Goal: Transaction & Acquisition: Obtain resource

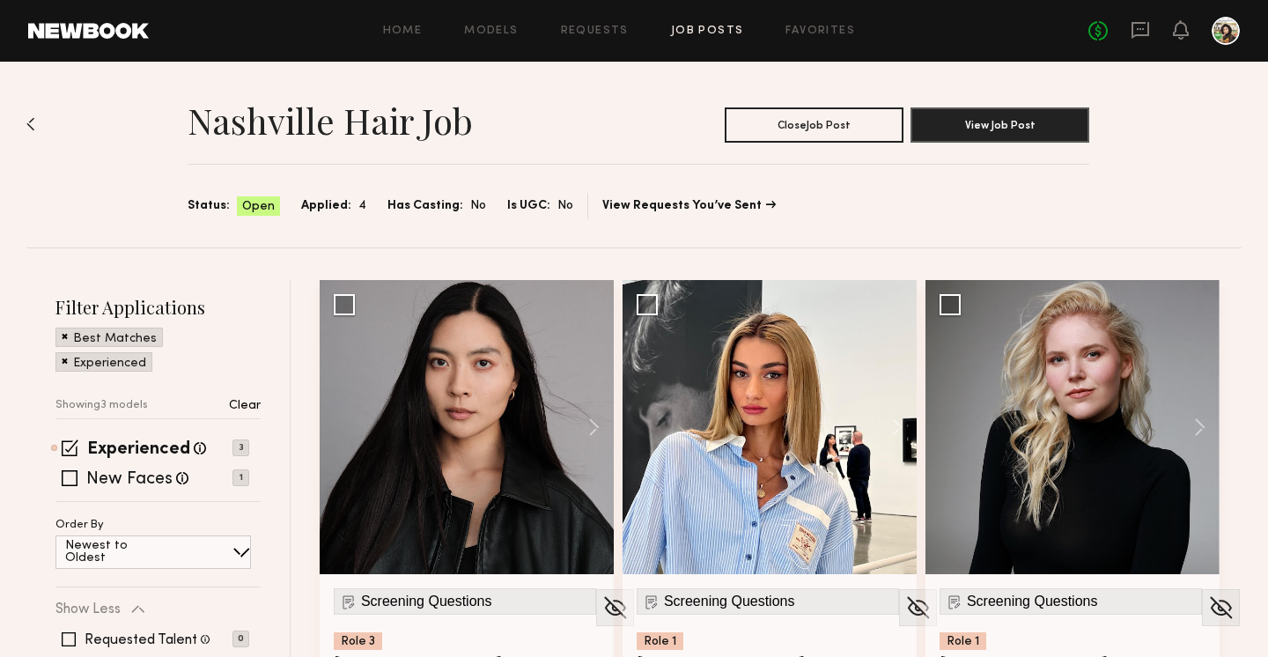
click at [712, 31] on link "Job Posts" at bounding box center [707, 31] width 73 height 11
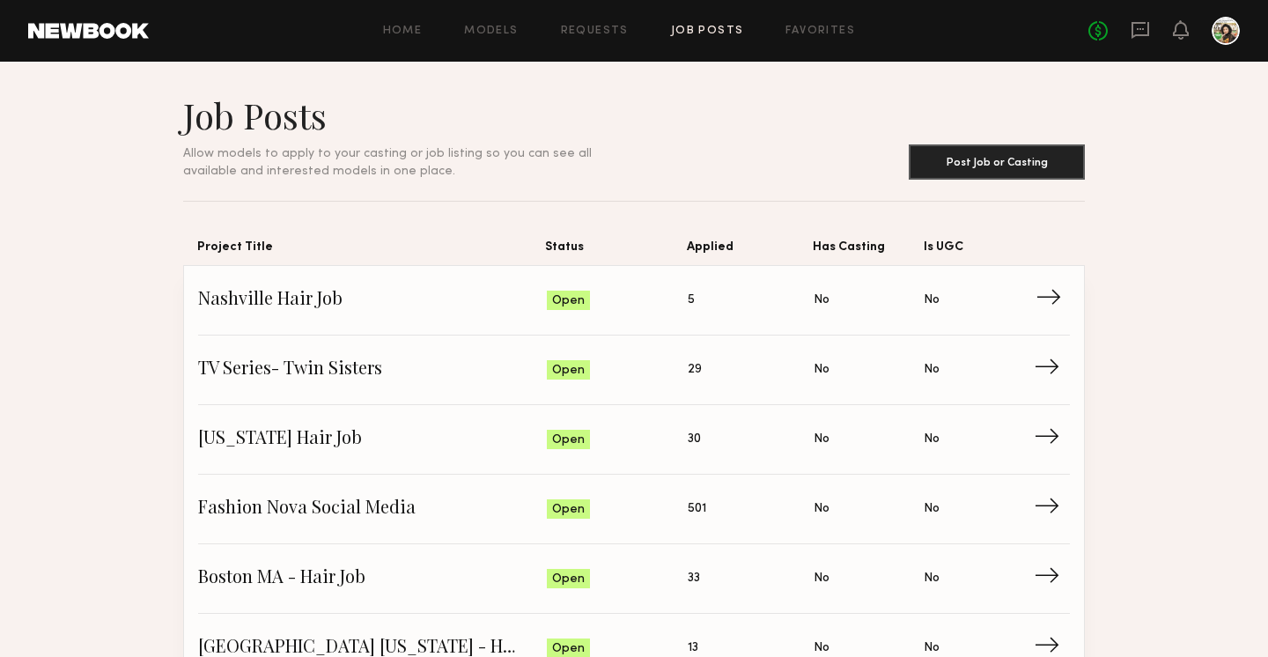
click at [694, 302] on span "5" at bounding box center [691, 300] width 7 height 19
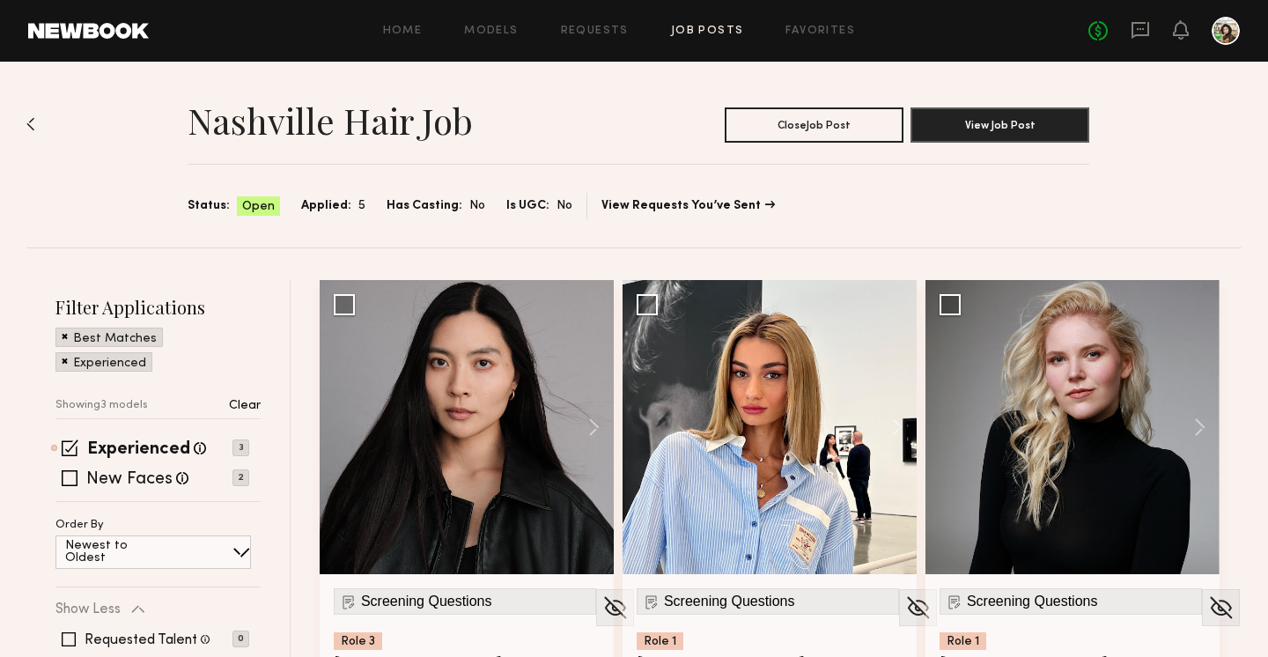
scroll to position [6, 0]
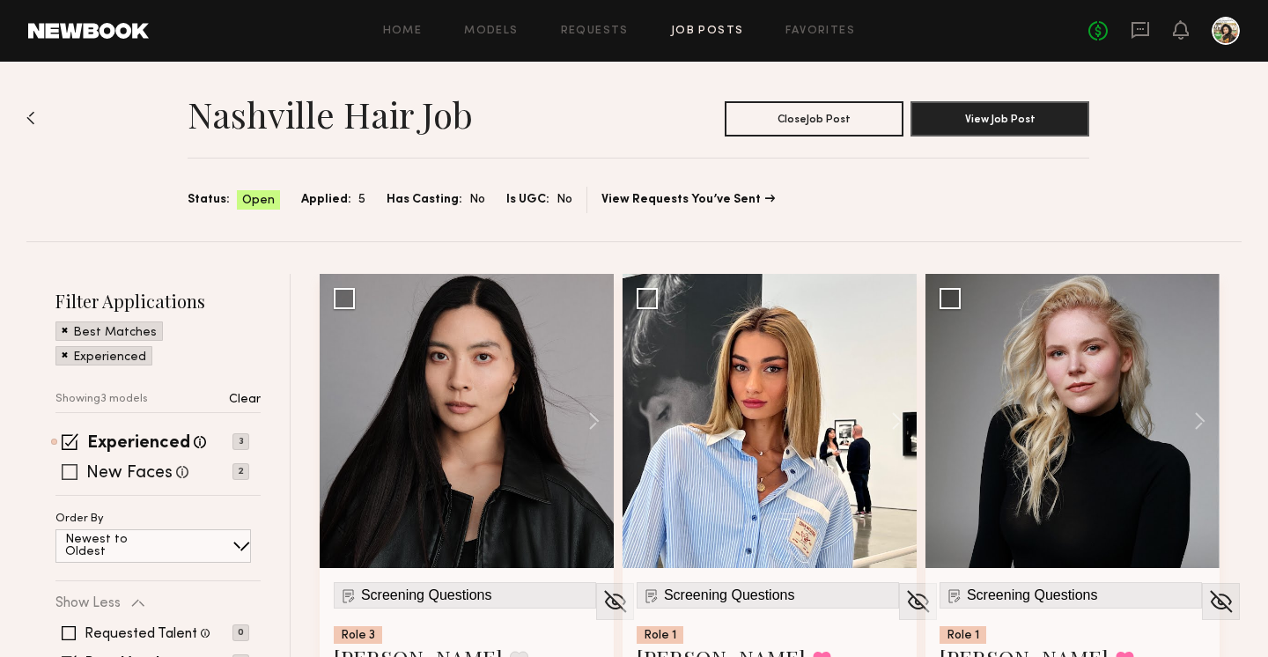
click at [147, 479] on label "New Faces" at bounding box center [129, 474] width 86 height 18
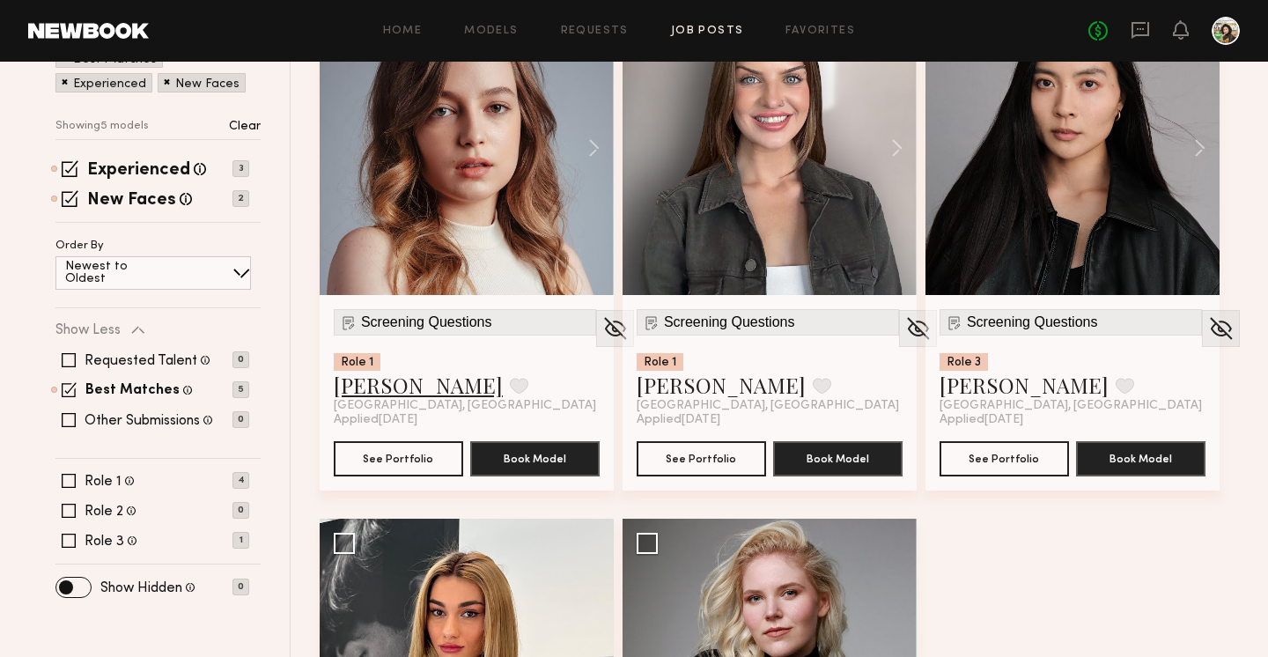
scroll to position [245, 0]
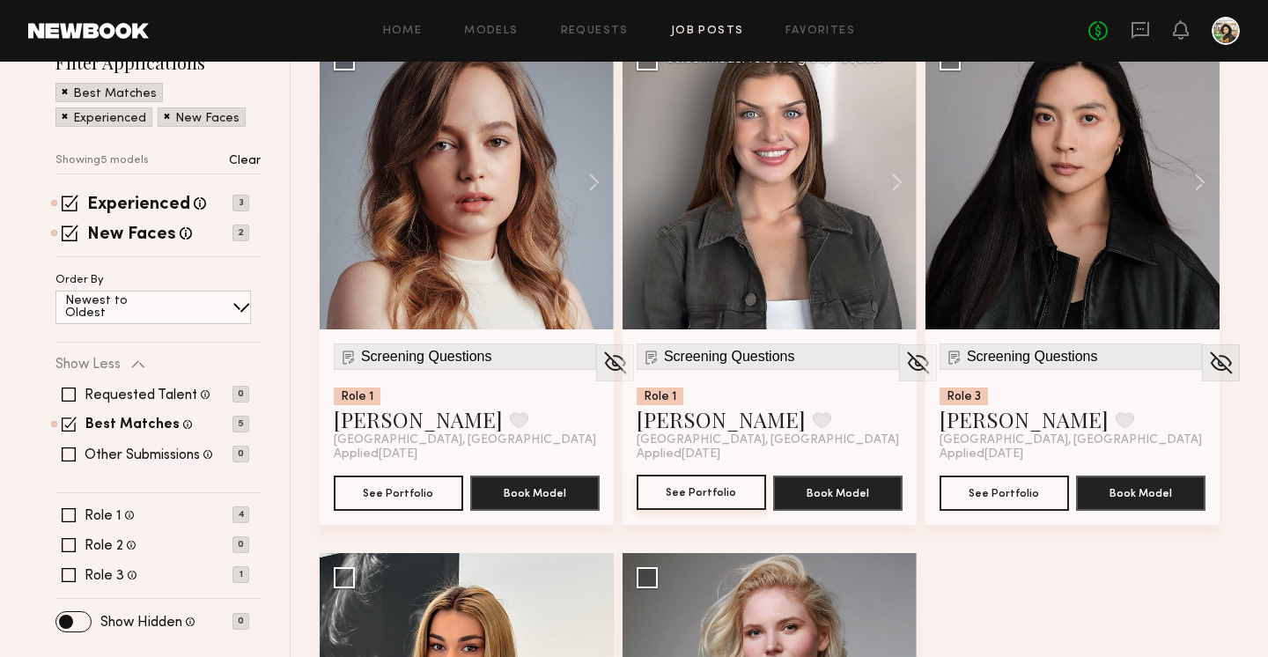
click at [701, 490] on button "See Portfolio" at bounding box center [701, 492] width 129 height 35
click at [711, 359] on span "Screening Questions" at bounding box center [729, 357] width 131 height 16
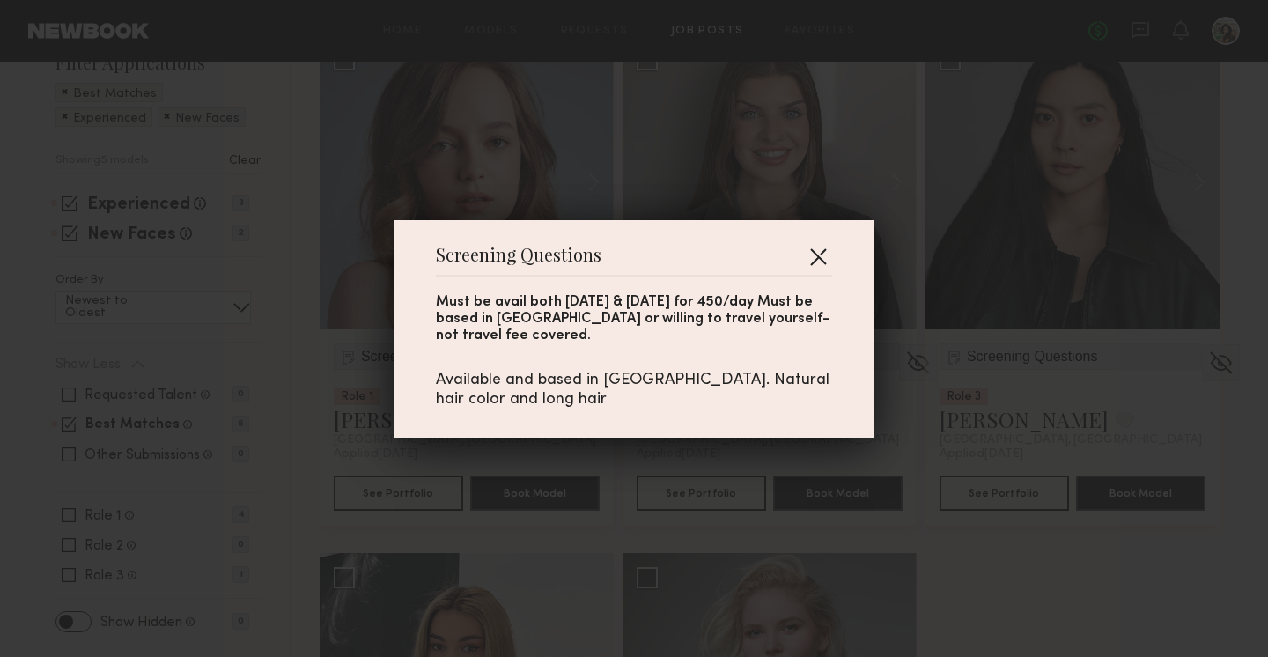
click at [829, 254] on button "button" at bounding box center [818, 256] width 28 height 28
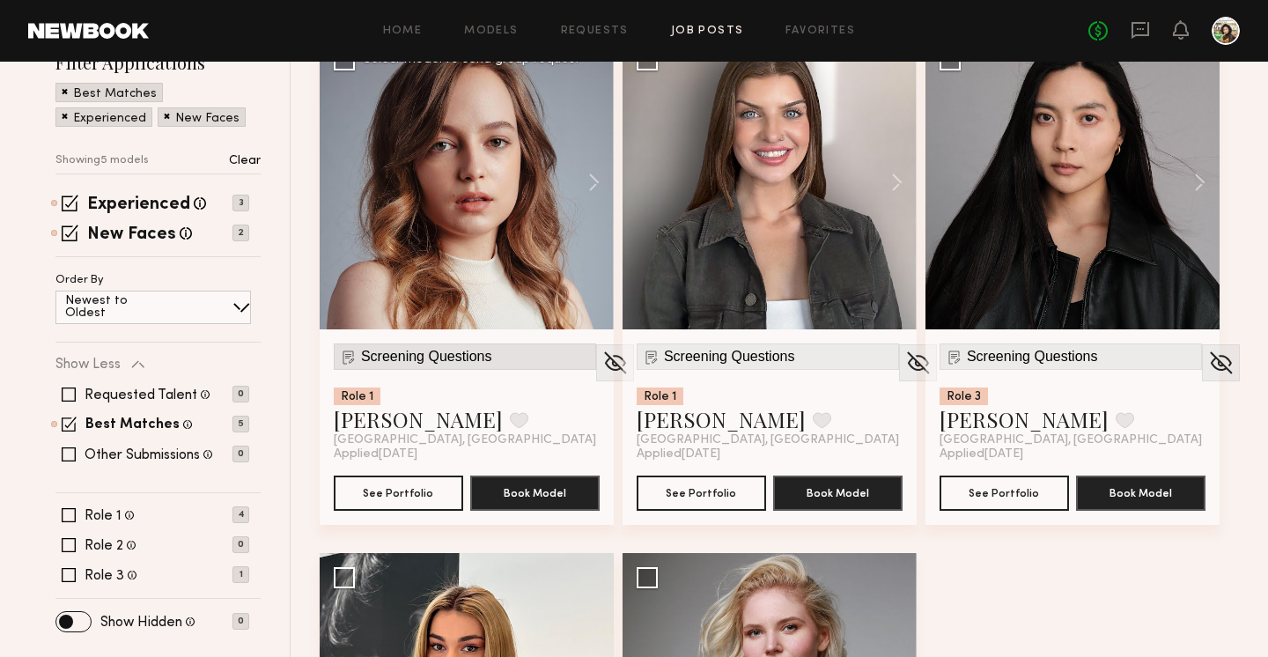
click at [379, 368] on div "Screening Questions" at bounding box center [465, 356] width 262 height 26
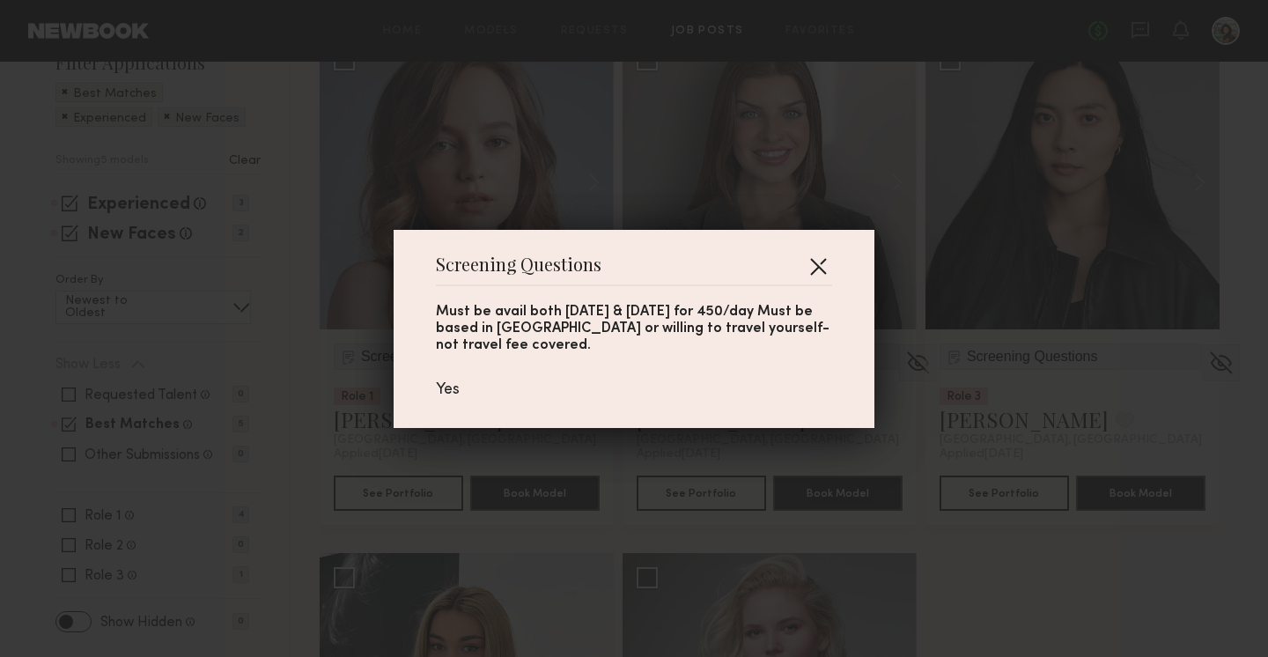
click at [810, 263] on button "button" at bounding box center [818, 266] width 28 height 28
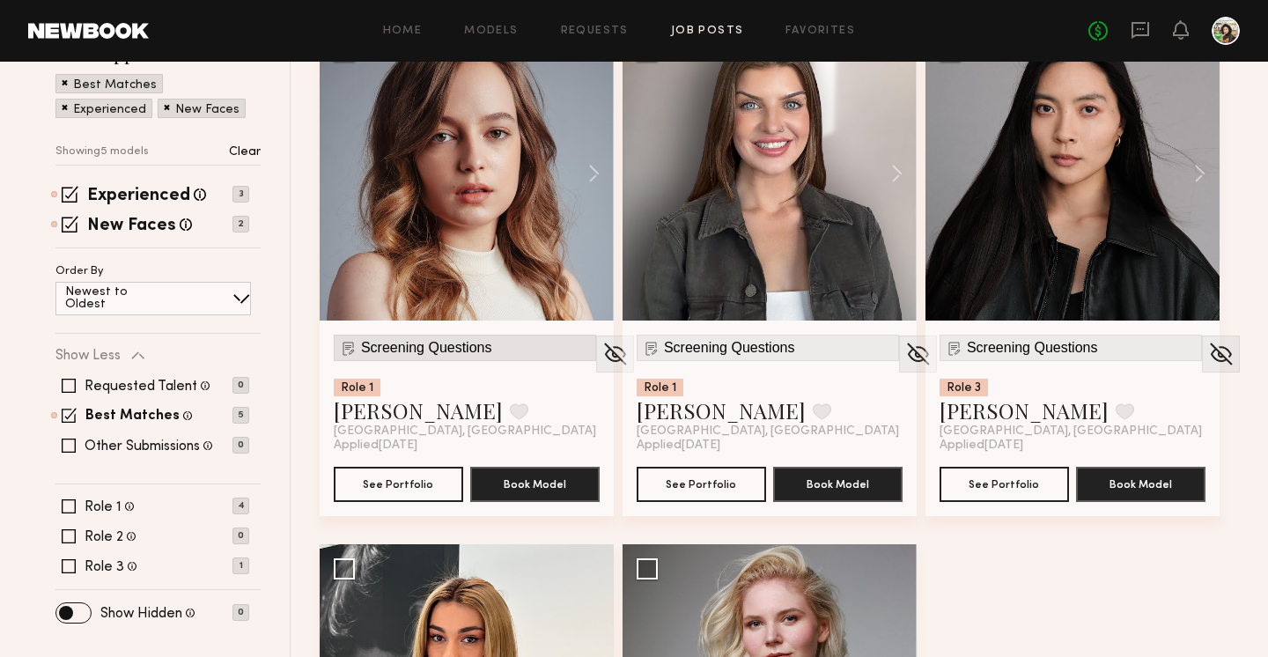
scroll to position [258, 0]
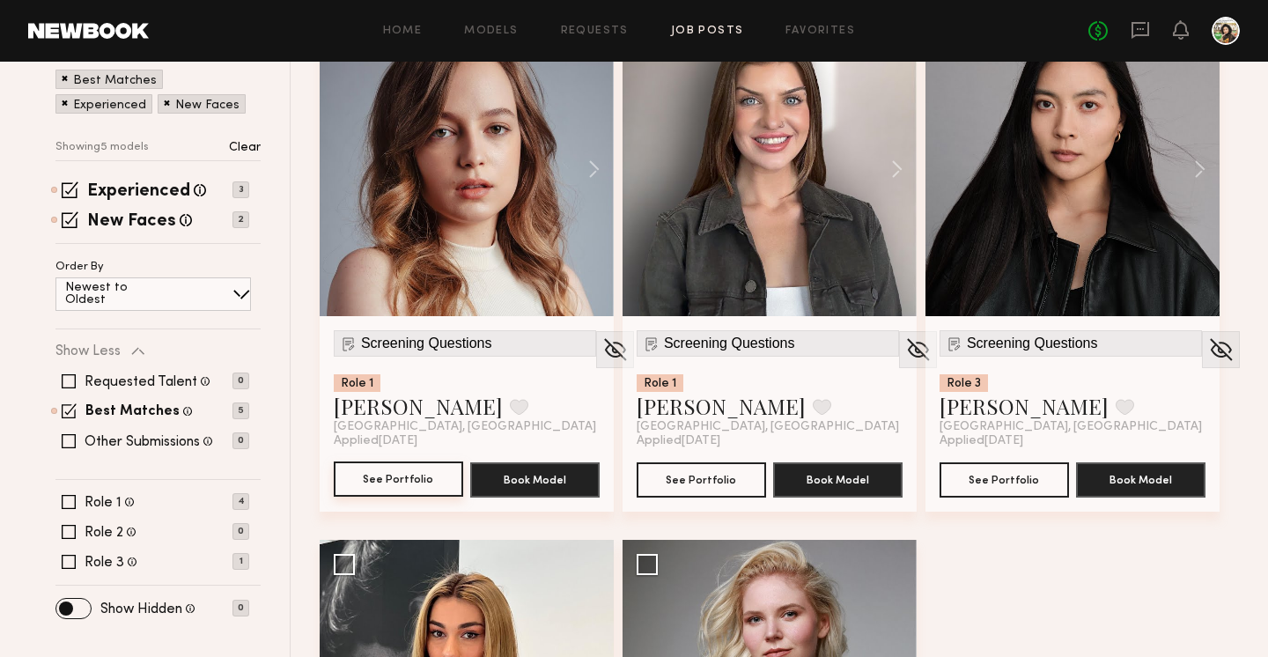
click at [381, 471] on button "See Portfolio" at bounding box center [398, 478] width 129 height 35
click at [1147, 31] on icon at bounding box center [1140, 29] width 19 height 19
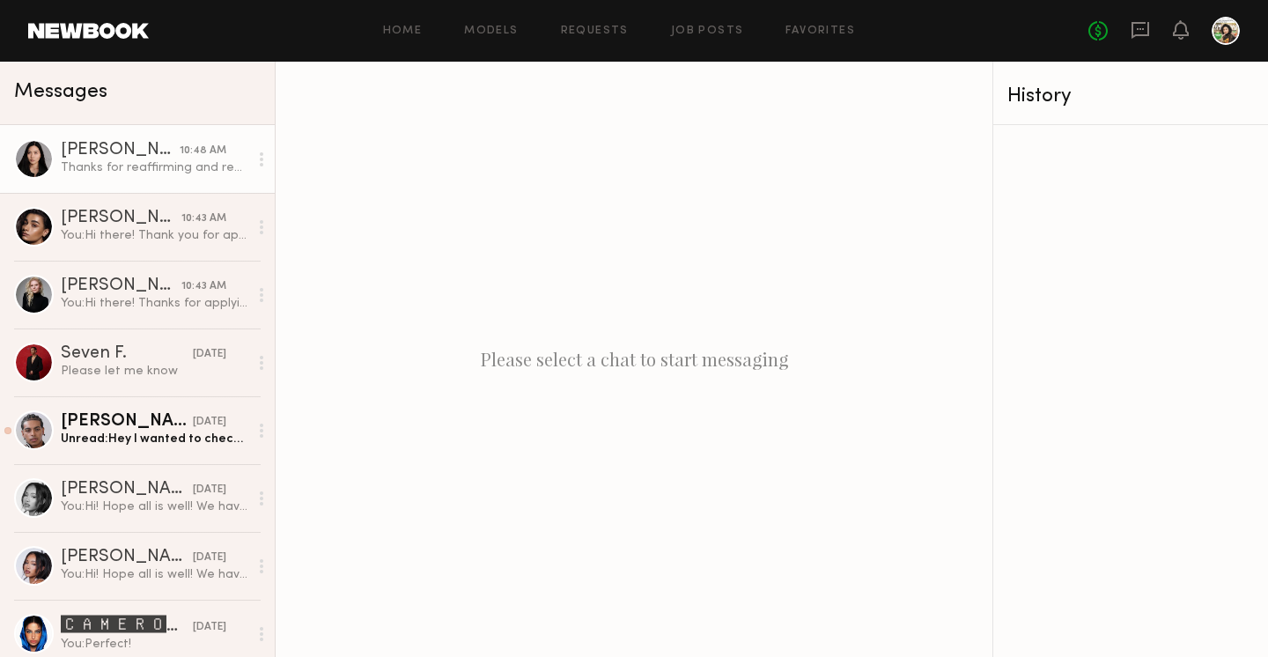
click at [113, 171] on div "Thanks for reaffirming and reaching out 🙏🏼" at bounding box center [155, 167] width 188 height 17
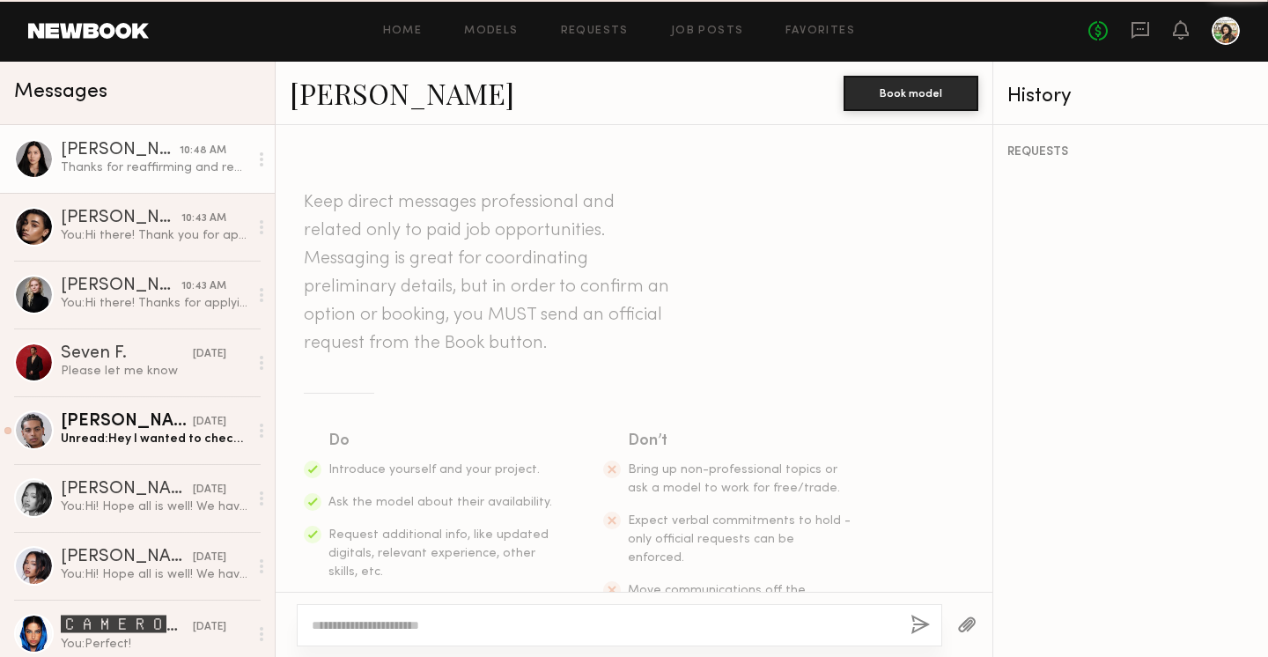
scroll to position [446, 0]
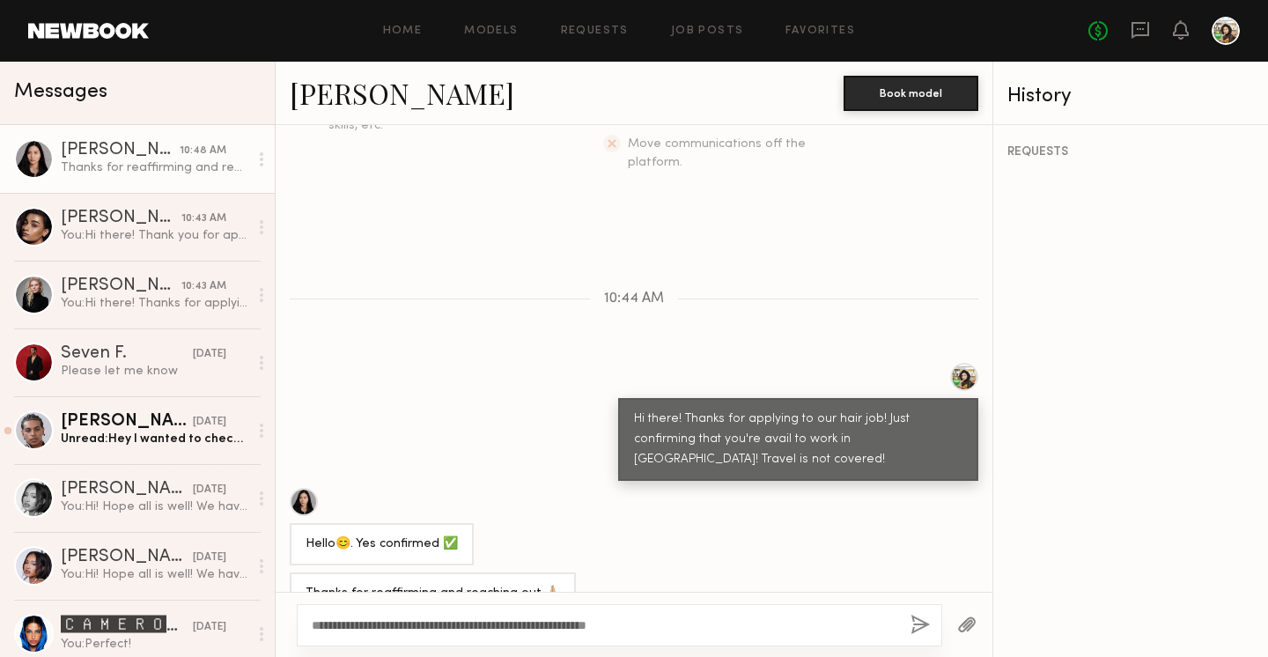
click at [701, 617] on textarea "**********" at bounding box center [604, 625] width 585 height 18
type textarea "**********"
click at [912, 619] on button "button" at bounding box center [920, 626] width 19 height 22
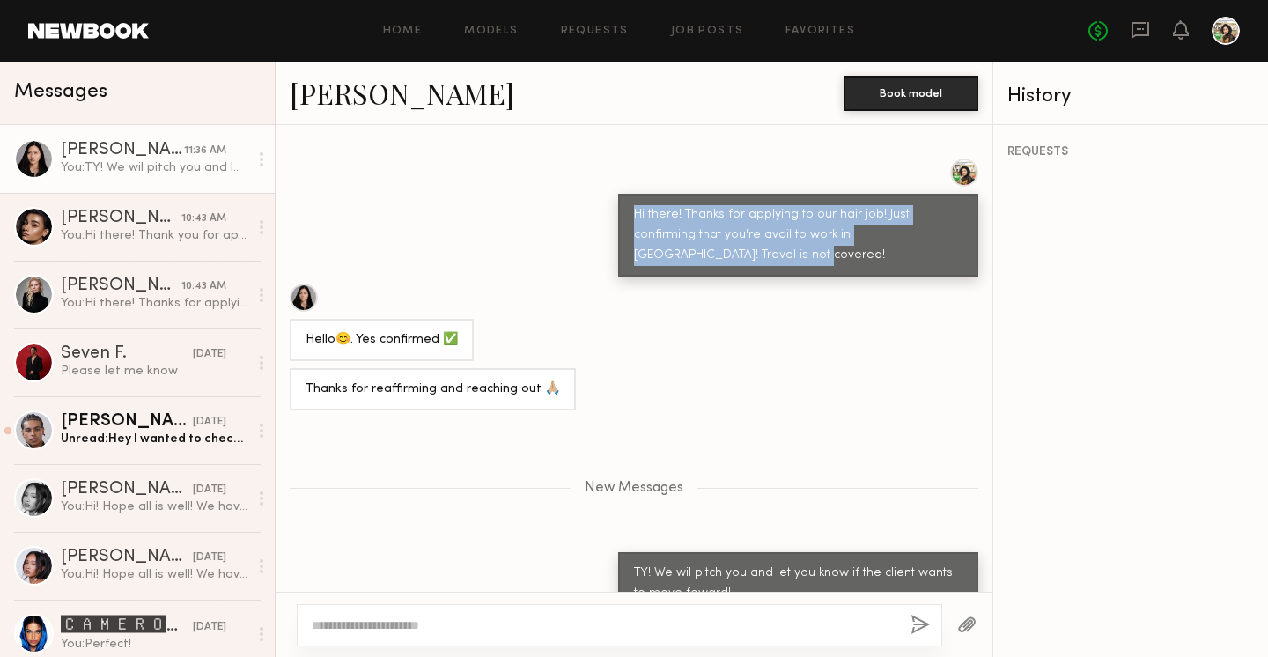
drag, startPoint x: 708, startPoint y: 219, endPoint x: 634, endPoint y: 179, distance: 84.3
click at [634, 205] on div "Hi there! Thanks for applying to our hair job! Just confirming that you're avai…" at bounding box center [798, 235] width 328 height 61
copy div "Hi there! Thanks for applying to our hair job! Just confirming that you're avai…"
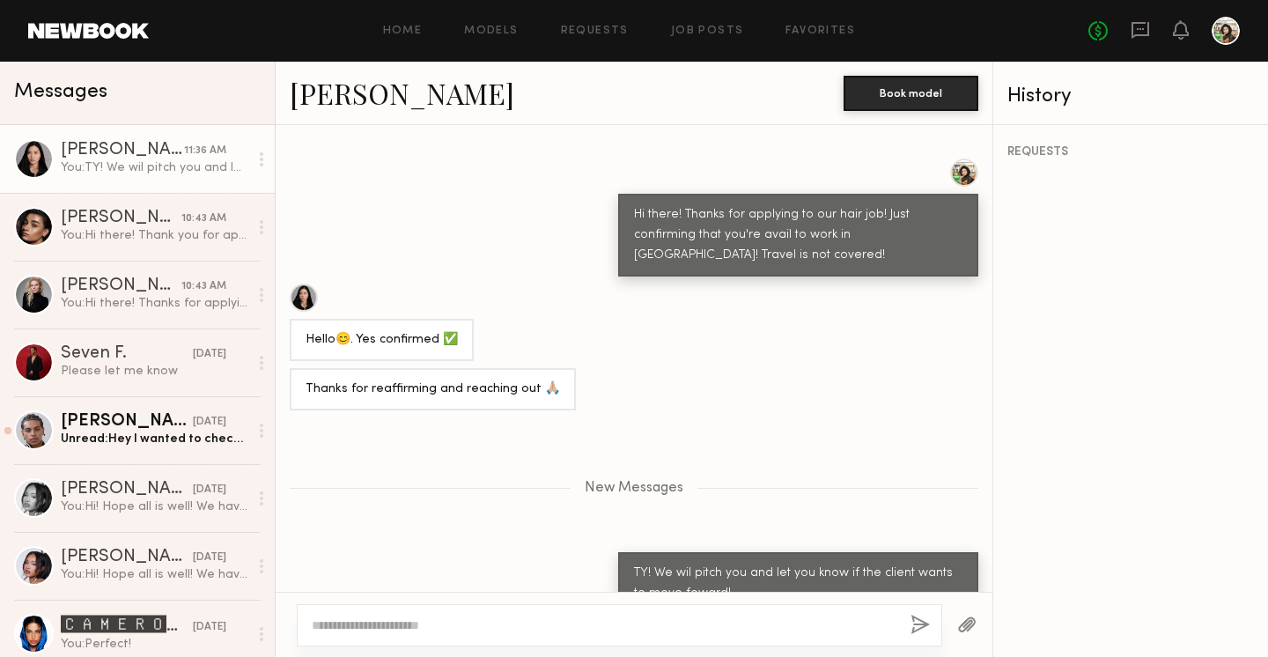
click at [467, 36] on div "Home Models Requests Job Posts Favorites Sign Out No fees up to $5,000" at bounding box center [694, 31] width 1091 height 28
click at [481, 33] on link "Models" at bounding box center [491, 31] width 54 height 11
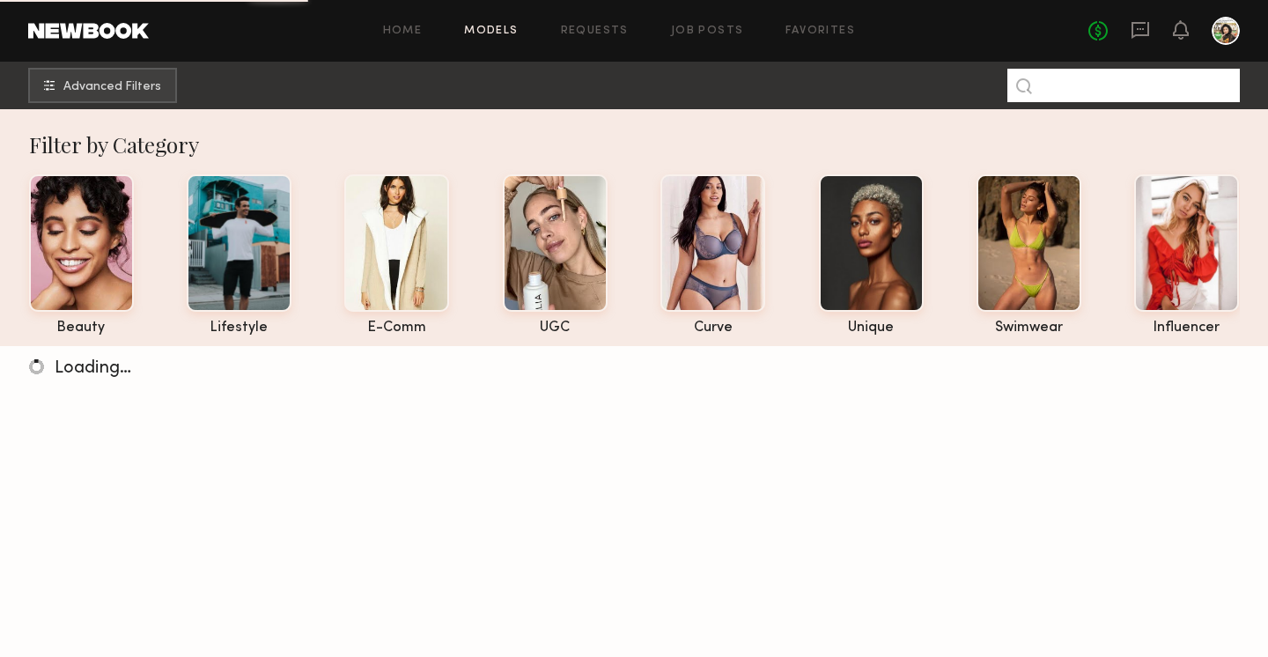
click at [1151, 92] on input at bounding box center [1123, 85] width 232 height 33
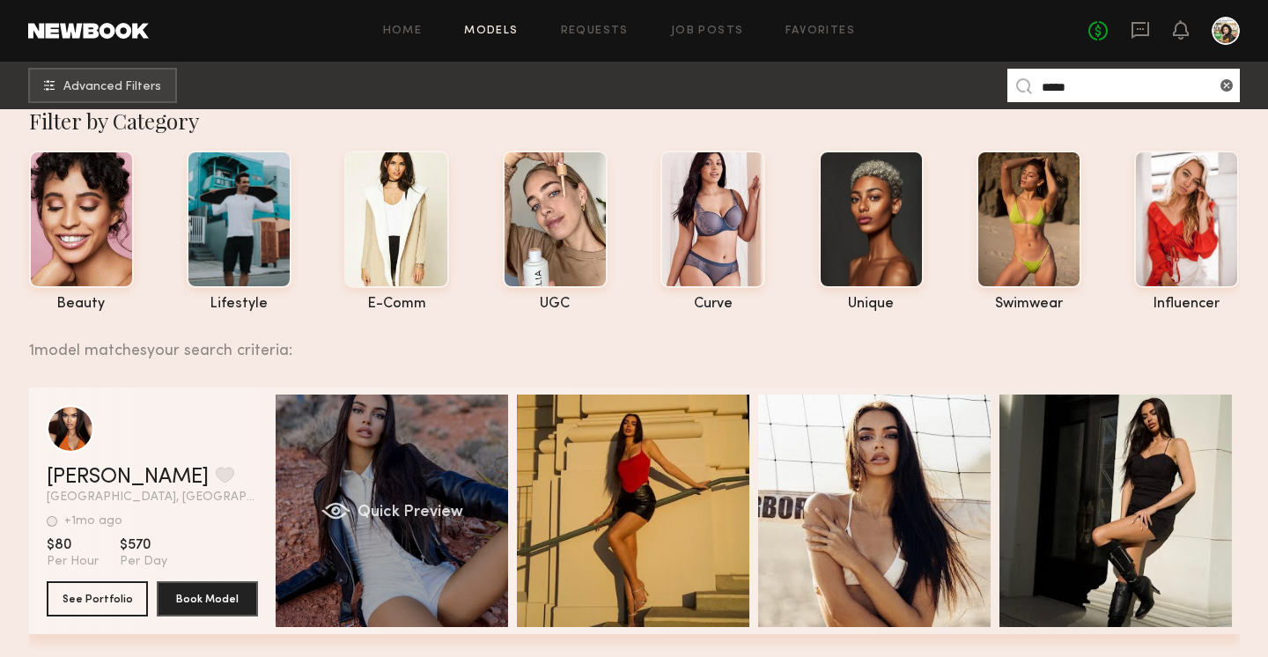
scroll to position [28, 0]
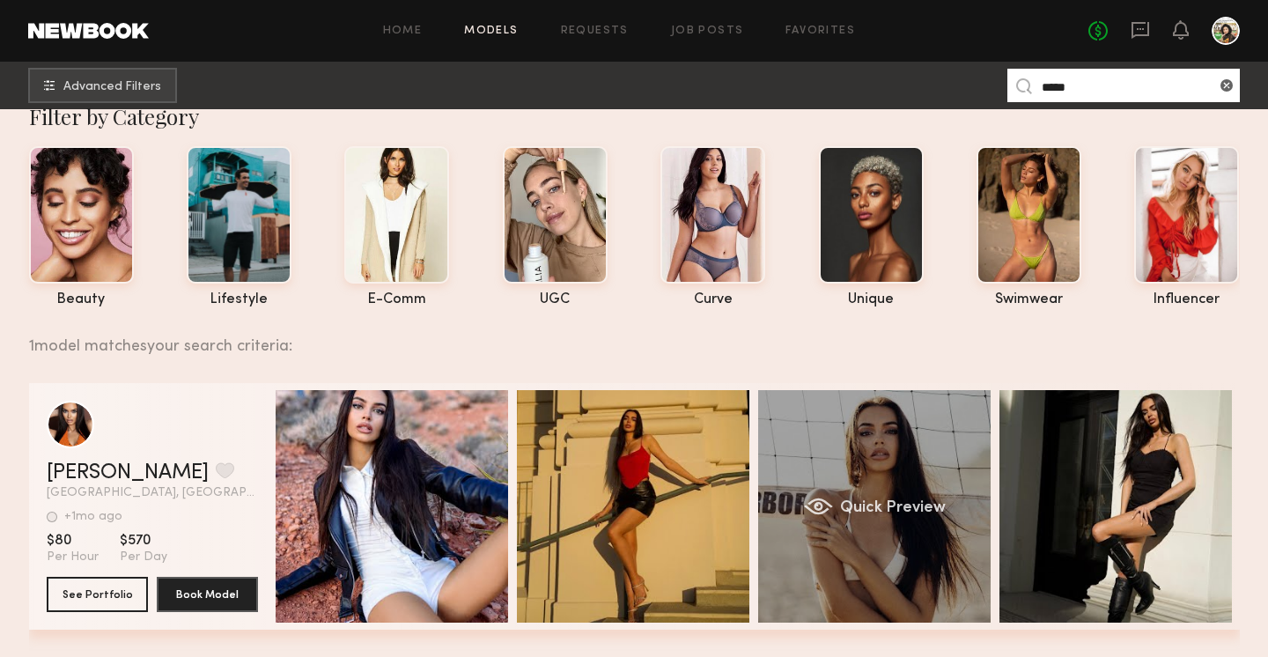
type input "*****"
click at [896, 450] on div "Quick Preview" at bounding box center [874, 506] width 232 height 232
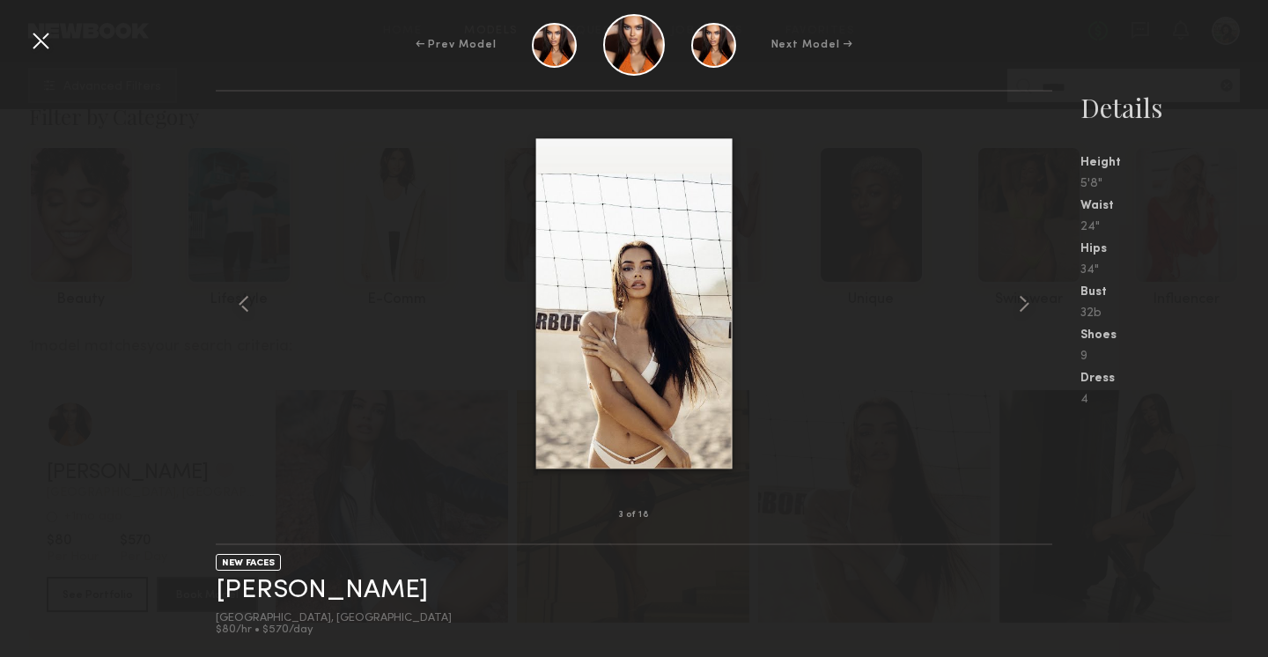
click at [812, 473] on div at bounding box center [634, 303] width 837 height 367
click at [19, 43] on div "← Prev Model Next Model →" at bounding box center [634, 45] width 1268 height 62
click at [36, 42] on div at bounding box center [40, 40] width 28 height 28
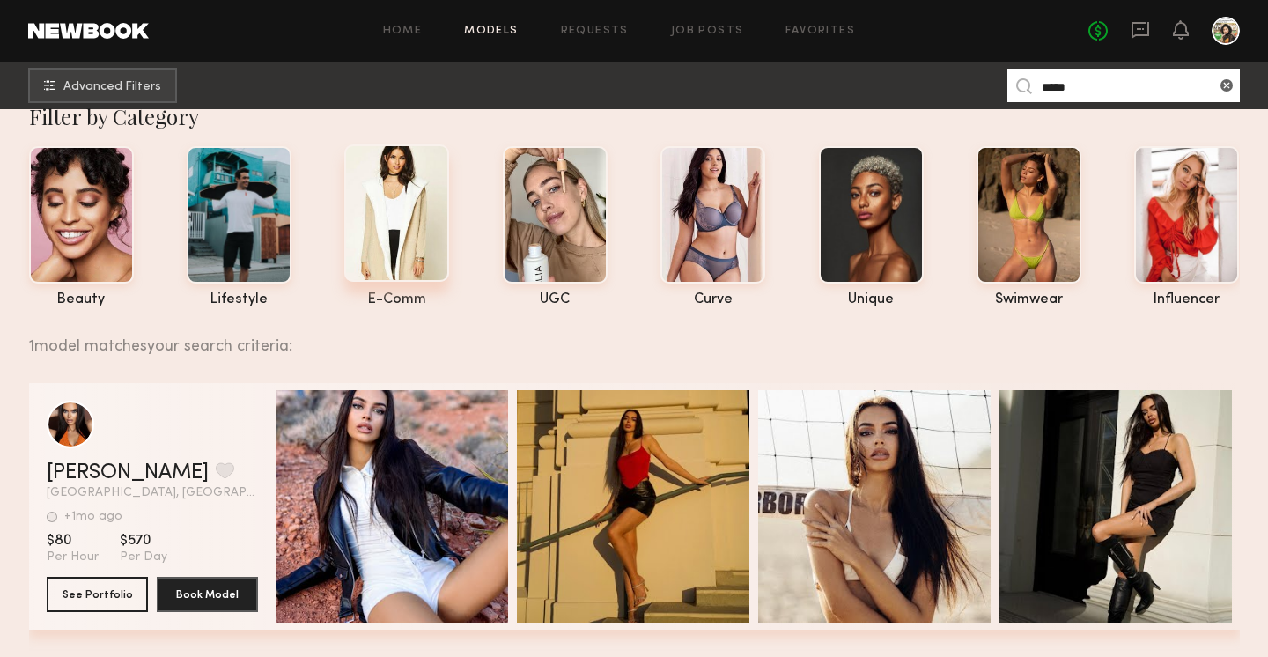
scroll to position [166, 0]
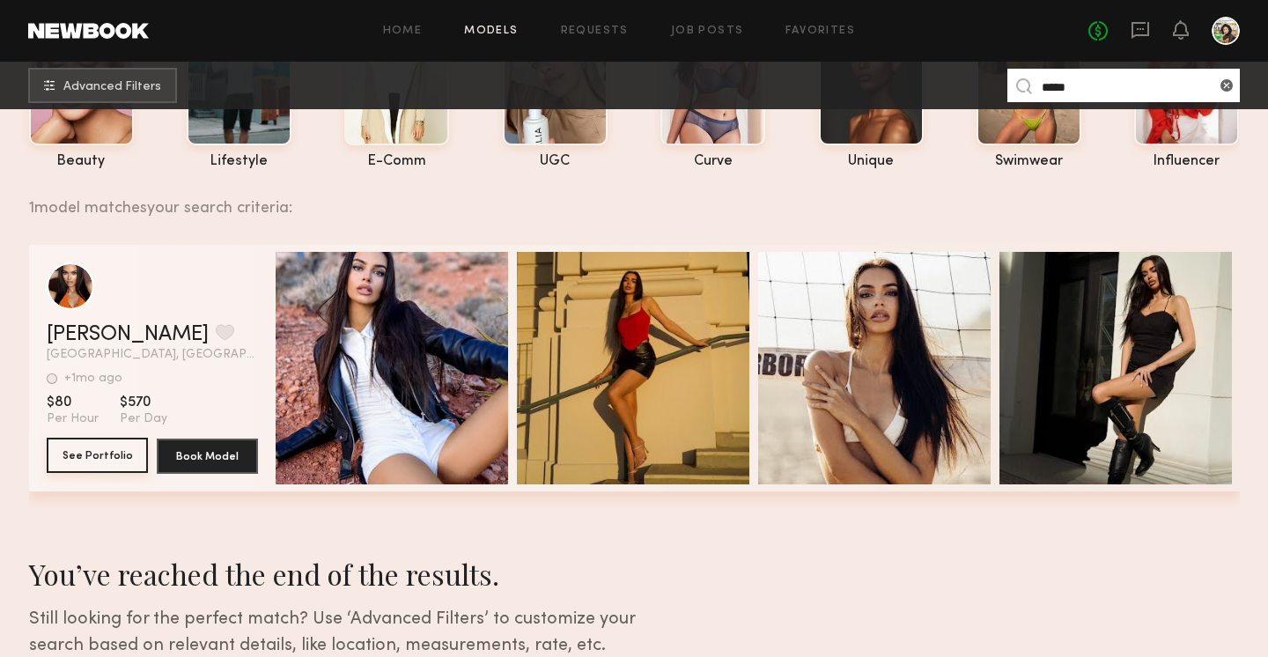
click at [91, 463] on button "See Portfolio" at bounding box center [97, 455] width 101 height 35
click at [121, 461] on button "See Portfolio" at bounding box center [97, 455] width 101 height 35
click at [155, 301] on div "grid" at bounding box center [152, 286] width 211 height 48
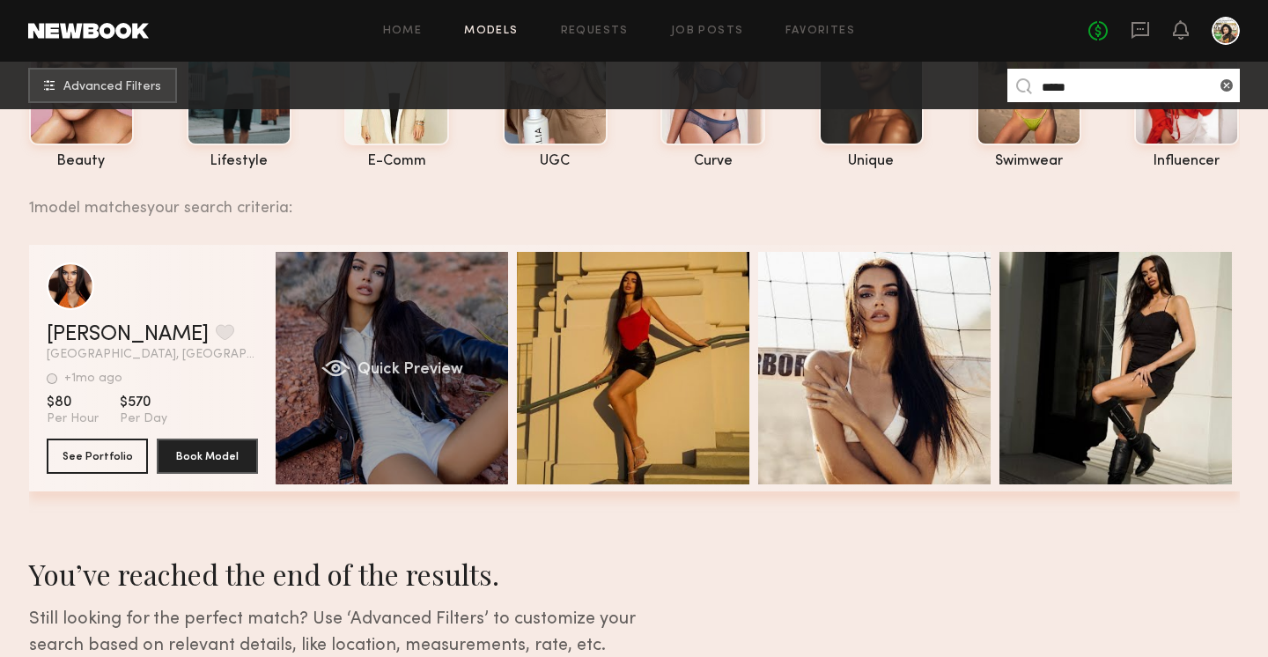
click at [307, 322] on div "Quick Preview" at bounding box center [392, 368] width 232 height 232
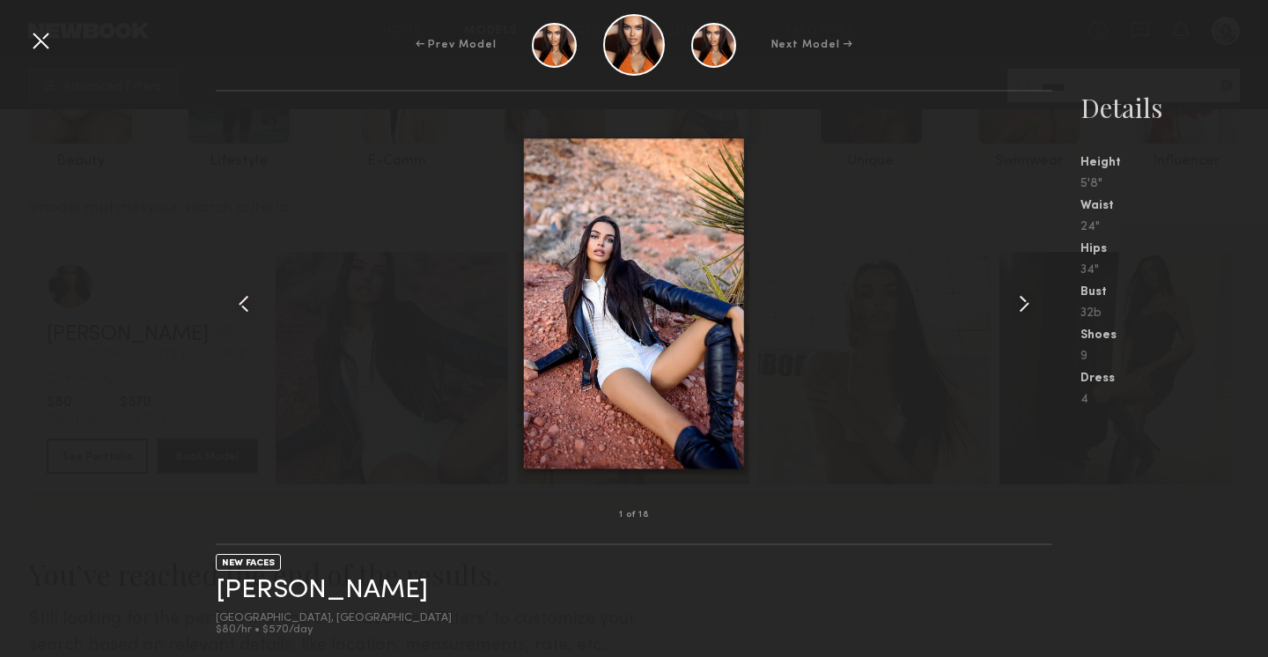
drag, startPoint x: 1080, startPoint y: 158, endPoint x: 1157, endPoint y: 421, distance: 274.5
click at [1169, 424] on nb-gallery-model-stats "Details Height 5'8" Waist 24" Hips 34" Bust 32b Shoes 9 Dress 4" at bounding box center [1160, 373] width 216 height 567
copy div "Height 5'8" Waist 24" Hips 34" Bust 32b Shoes 9 Dress 4"
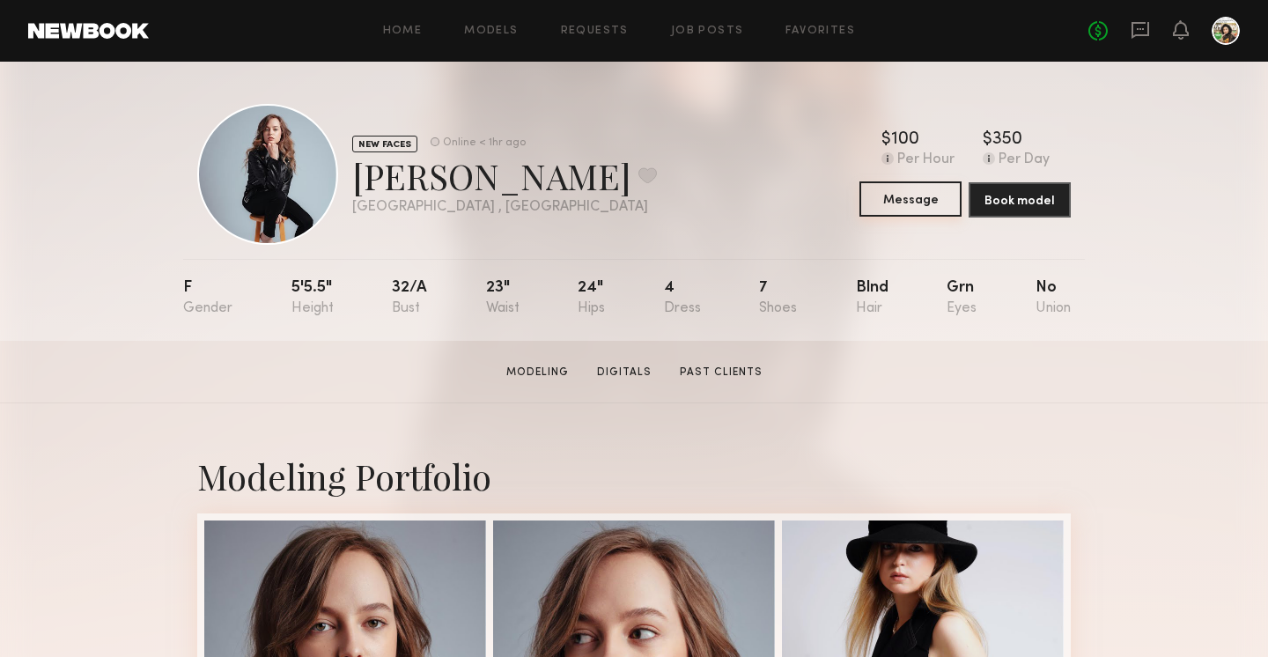
click at [887, 196] on button "Message" at bounding box center [910, 198] width 102 height 35
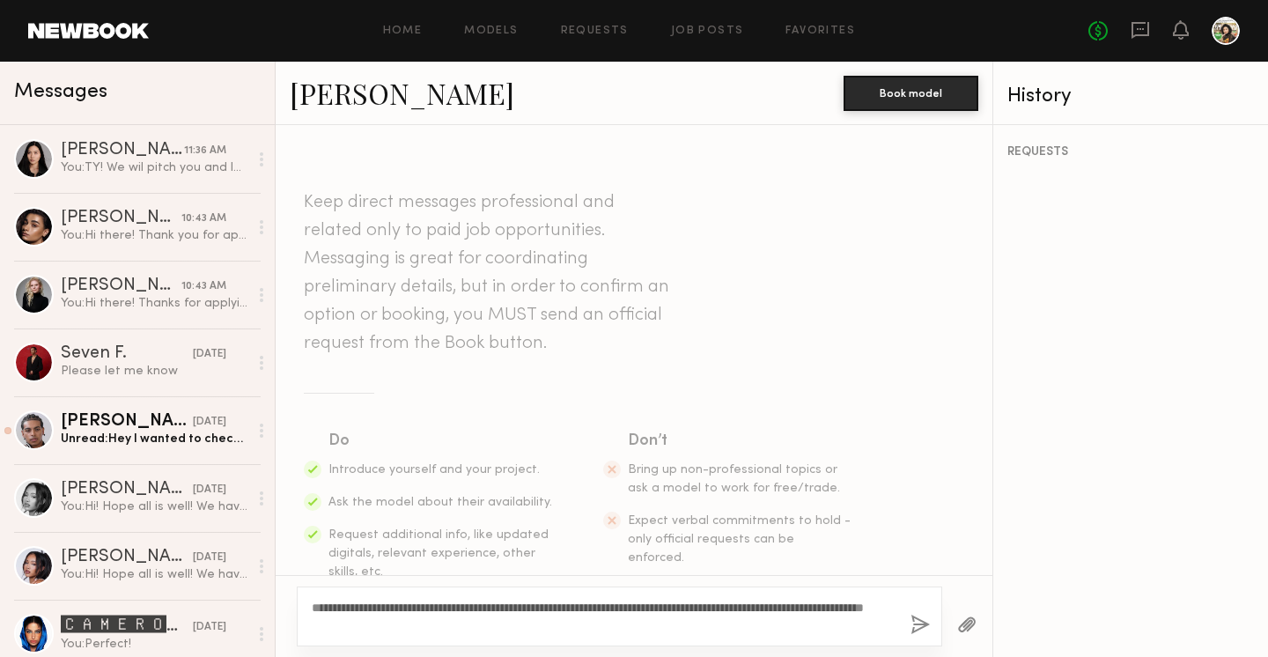
type textarea "**********"
click at [914, 630] on button "button" at bounding box center [920, 626] width 19 height 22
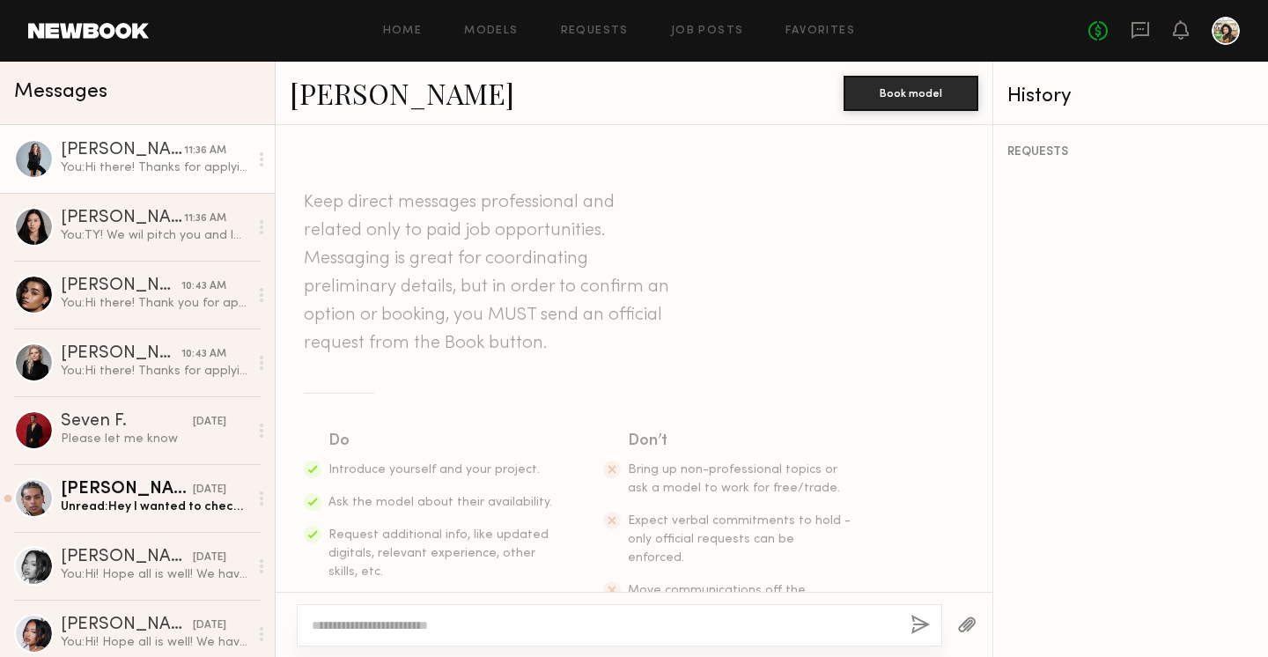
scroll to position [313, 0]
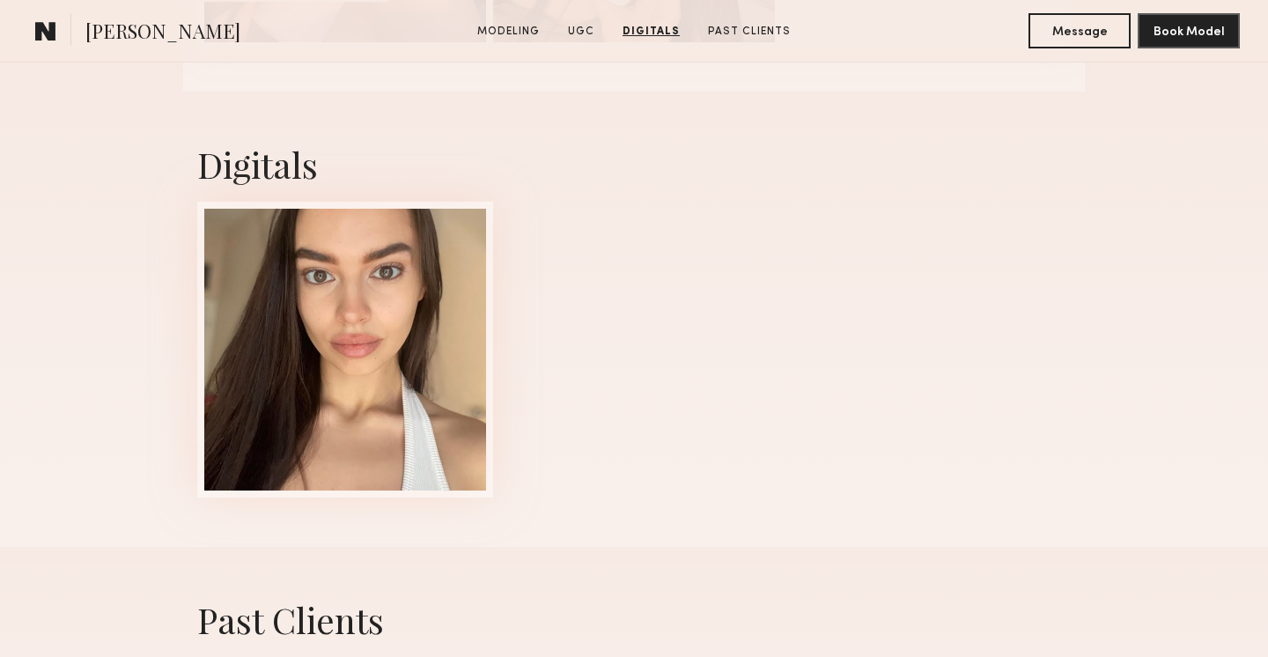
scroll to position [3021, 0]
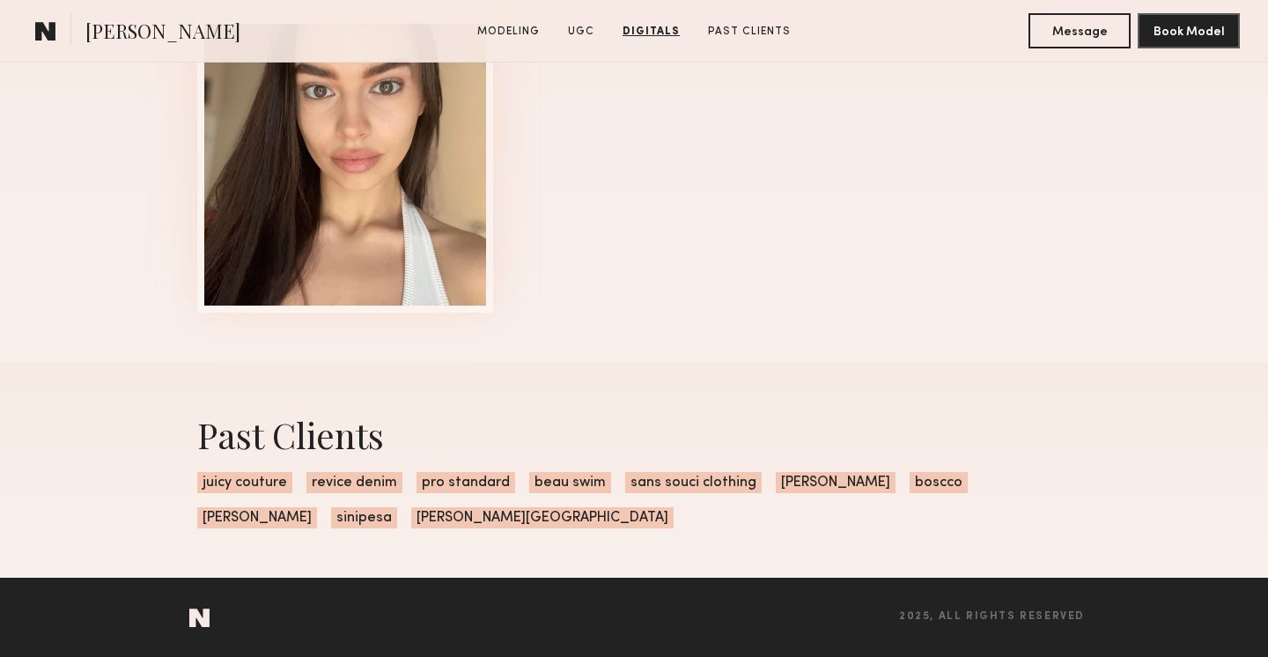
click at [391, 214] on div at bounding box center [345, 165] width 282 height 282
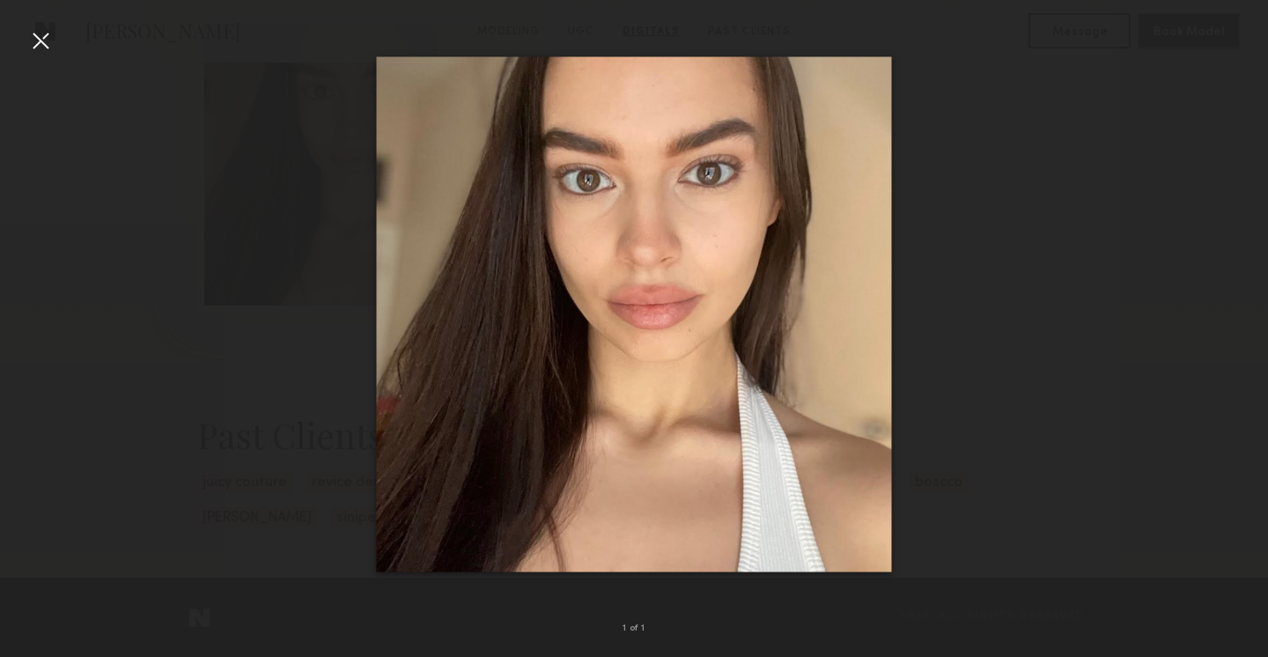
click at [43, 43] on div at bounding box center [40, 40] width 28 height 28
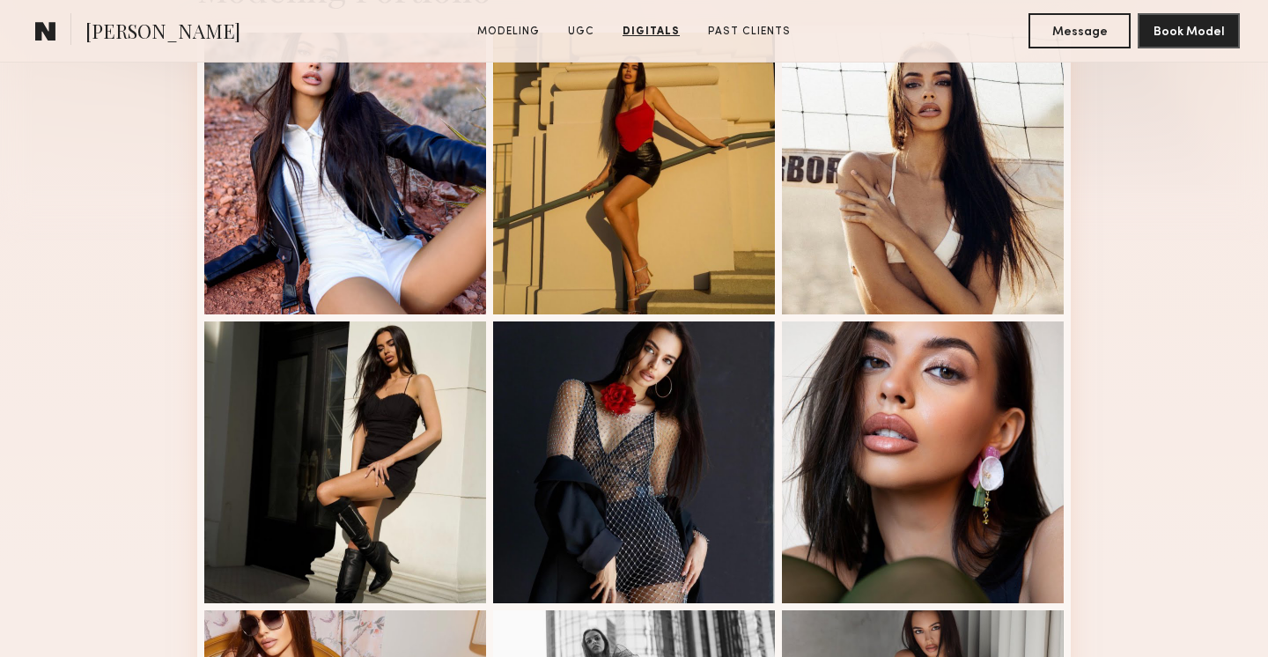
scroll to position [0, 0]
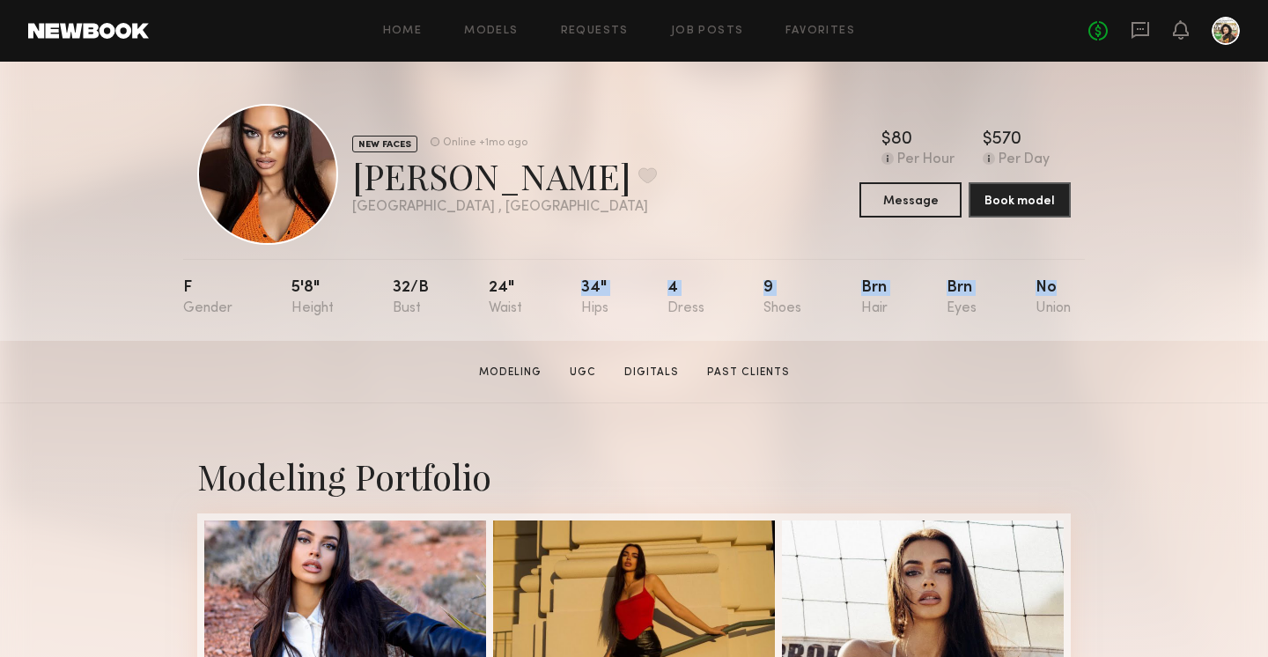
drag, startPoint x: 1136, startPoint y: 287, endPoint x: 547, endPoint y: 319, distance: 590.0
click at [546, 321] on div "NEW FACES Online +1mo ago Kinga O. Favorite Los Angeles , CA Online +1mo ago $ …" at bounding box center [634, 201] width 1268 height 279
drag, startPoint x: 173, startPoint y: 291, endPoint x: 1095, endPoint y: 326, distance: 923.5
click at [1095, 326] on div "NEW FACES Online +1mo ago Kinga O. Favorite Los Angeles , CA Online +1mo ago $ …" at bounding box center [634, 201] width 1268 height 279
copy div "F 5'8" 32/b 24" 34" 4 9 Brn Brn No"
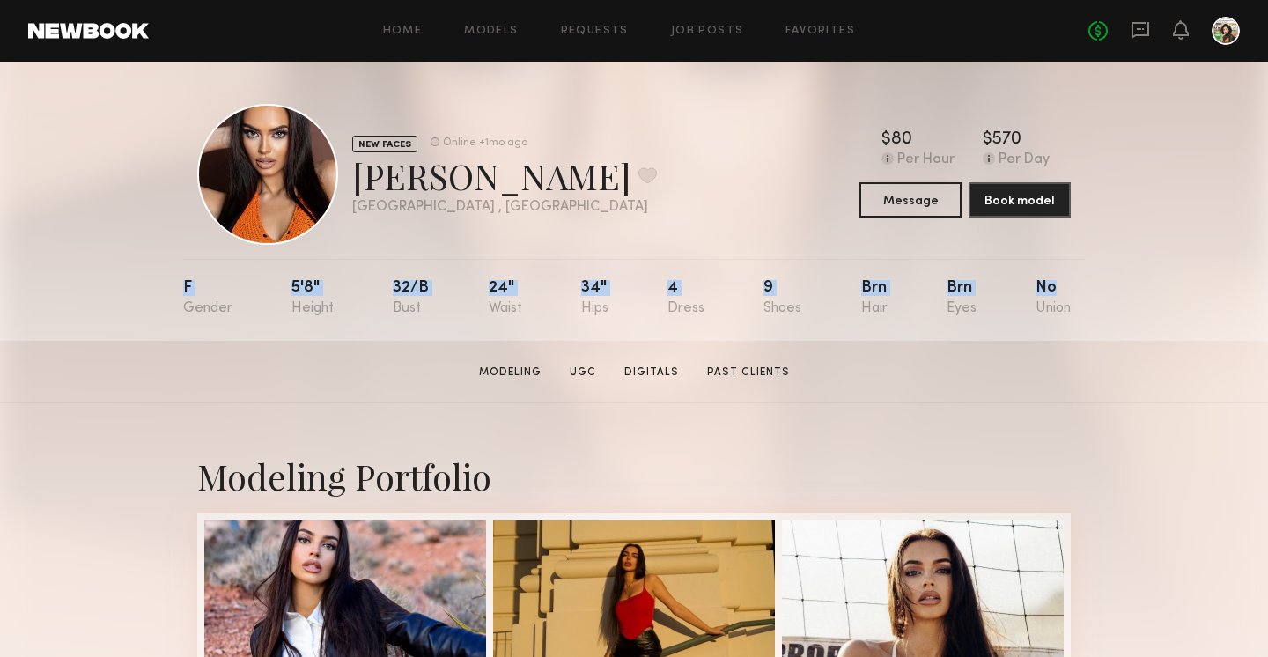
click at [172, 311] on div "NEW FACES Online +1mo ago Kinga O. Favorite Los Angeles , CA Online +1mo ago $ …" at bounding box center [634, 201] width 1268 height 279
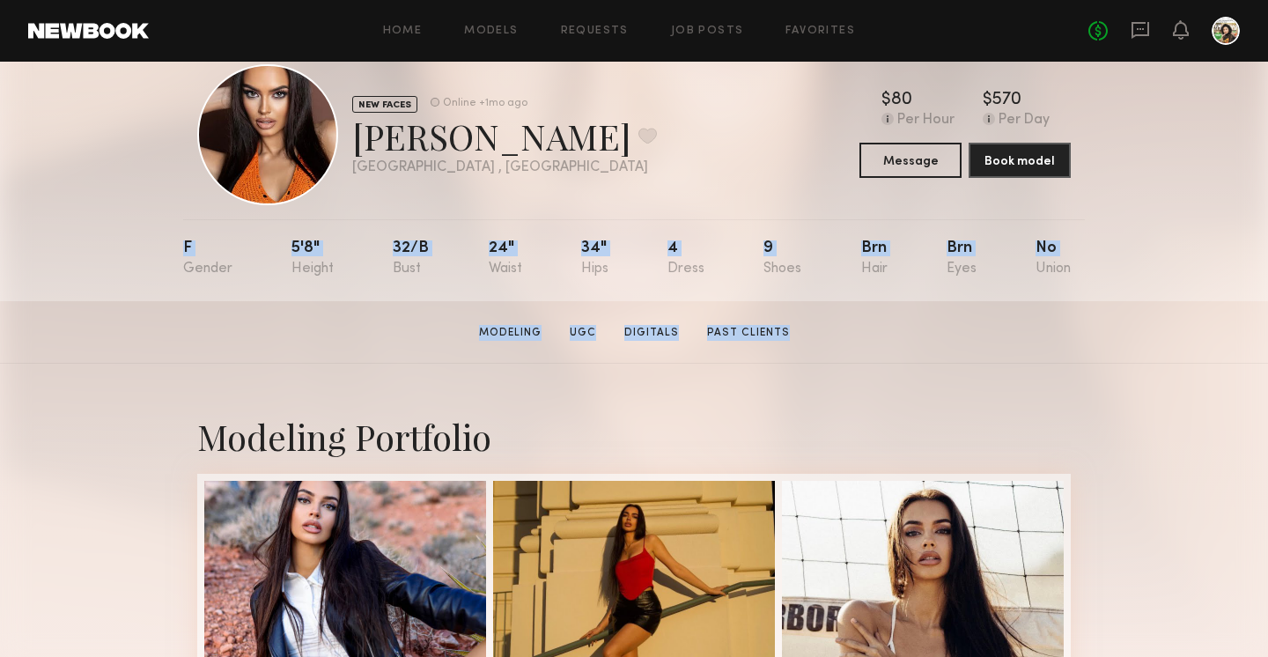
scroll to position [44, 0]
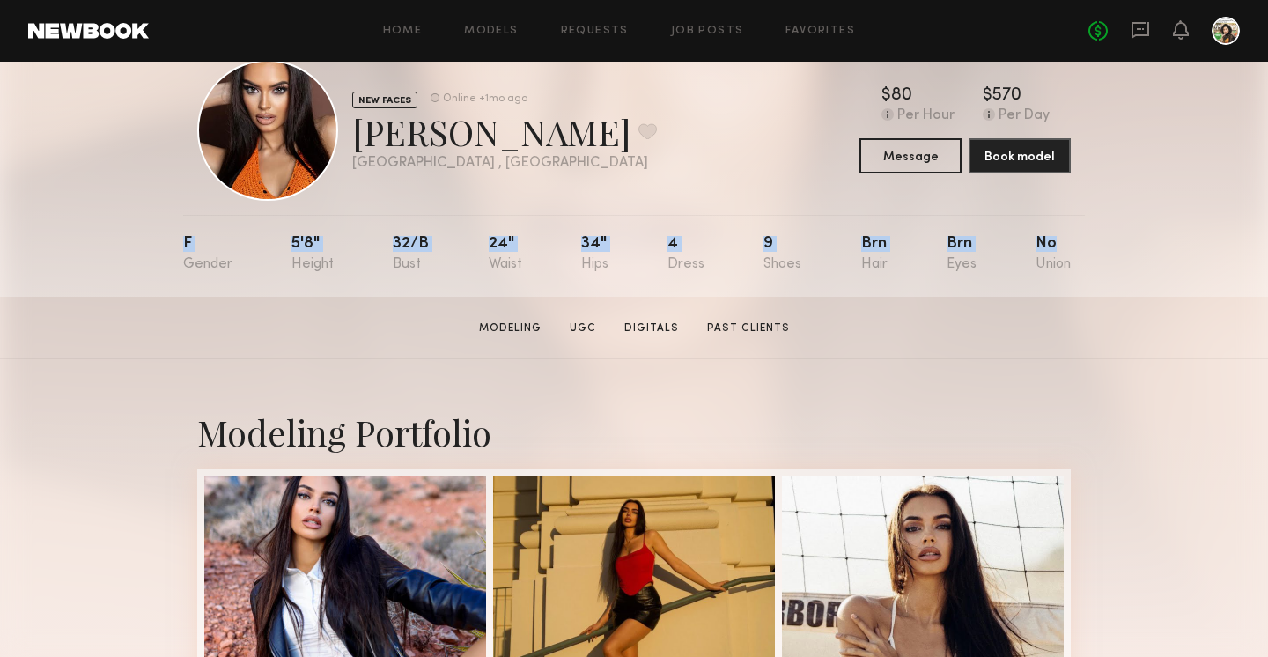
drag, startPoint x: 180, startPoint y: 280, endPoint x: 1124, endPoint y: 246, distance: 944.6
click at [1124, 246] on div "NEW FACES Online +1mo ago Kinga O. Favorite Los Angeles , CA Online +1mo ago $ …" at bounding box center [634, 157] width 1268 height 279
copy div "F 5'8" 32/b 24" 34" 4 9 Brn Brn No"
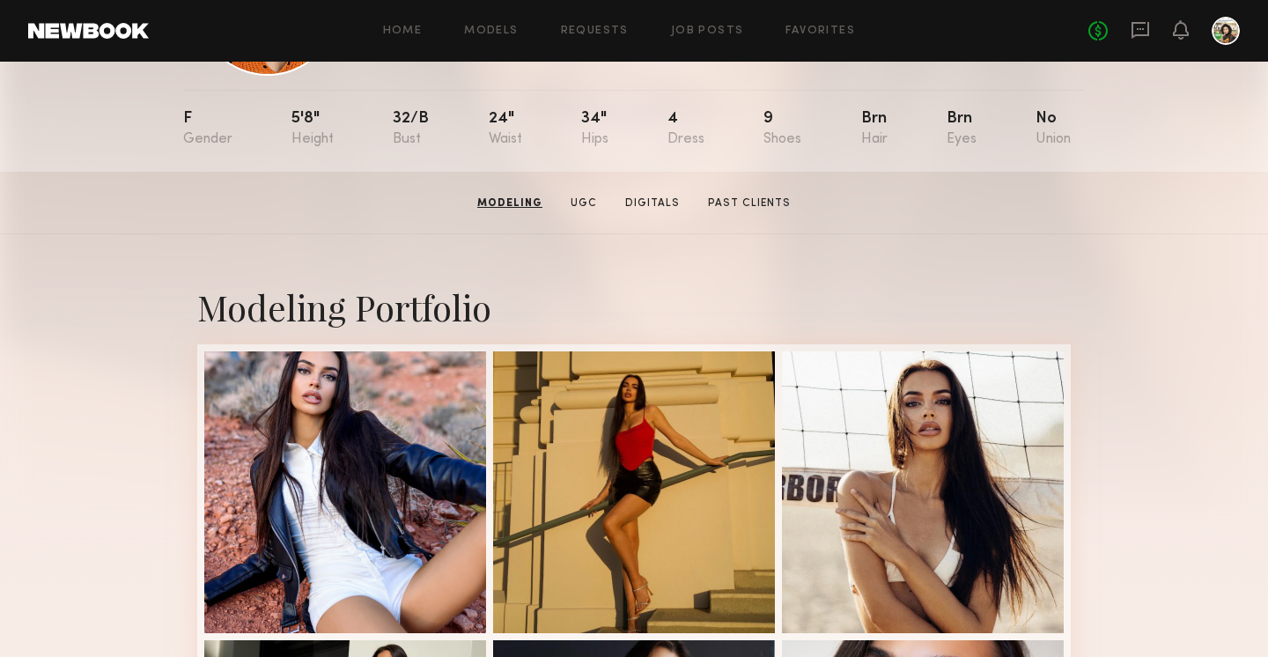
scroll to position [136, 0]
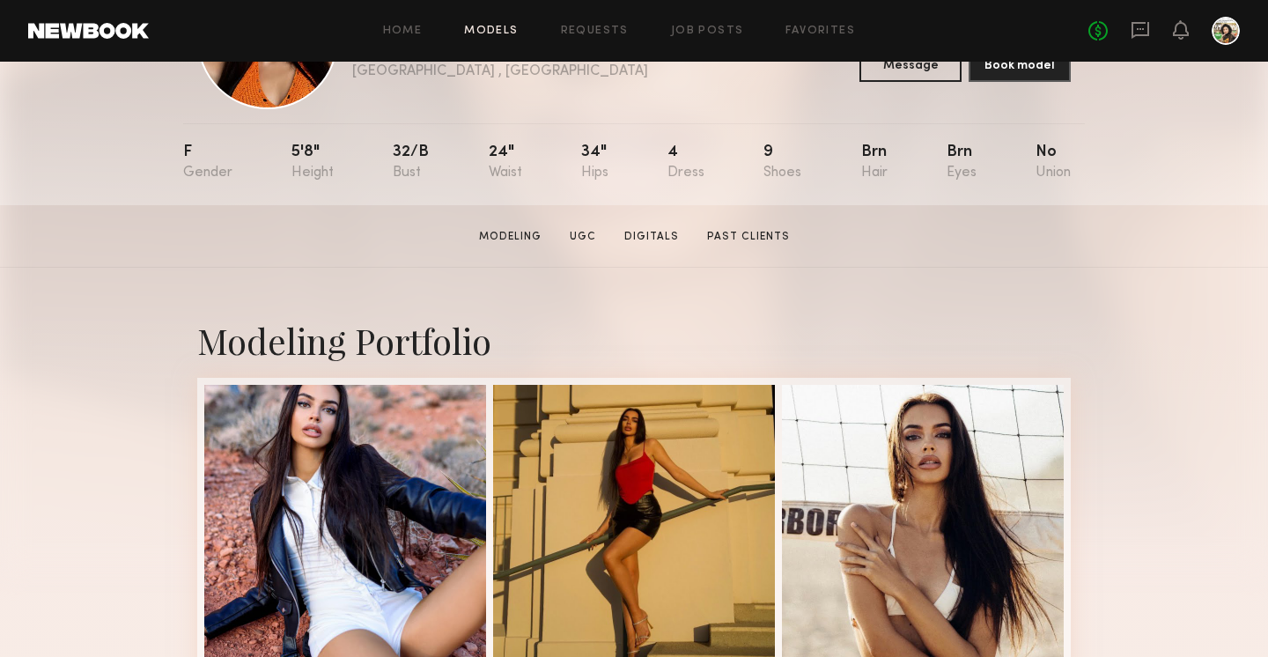
click at [485, 29] on link "Models" at bounding box center [491, 31] width 54 height 11
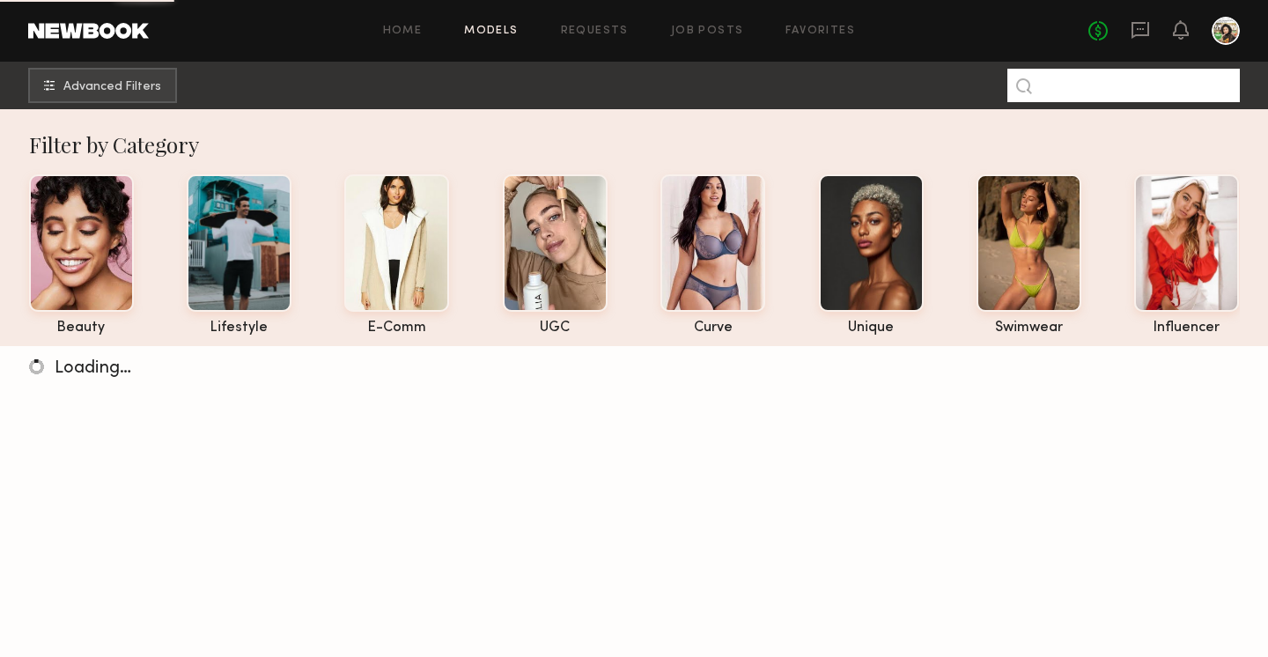
click at [1073, 84] on input at bounding box center [1123, 85] width 232 height 33
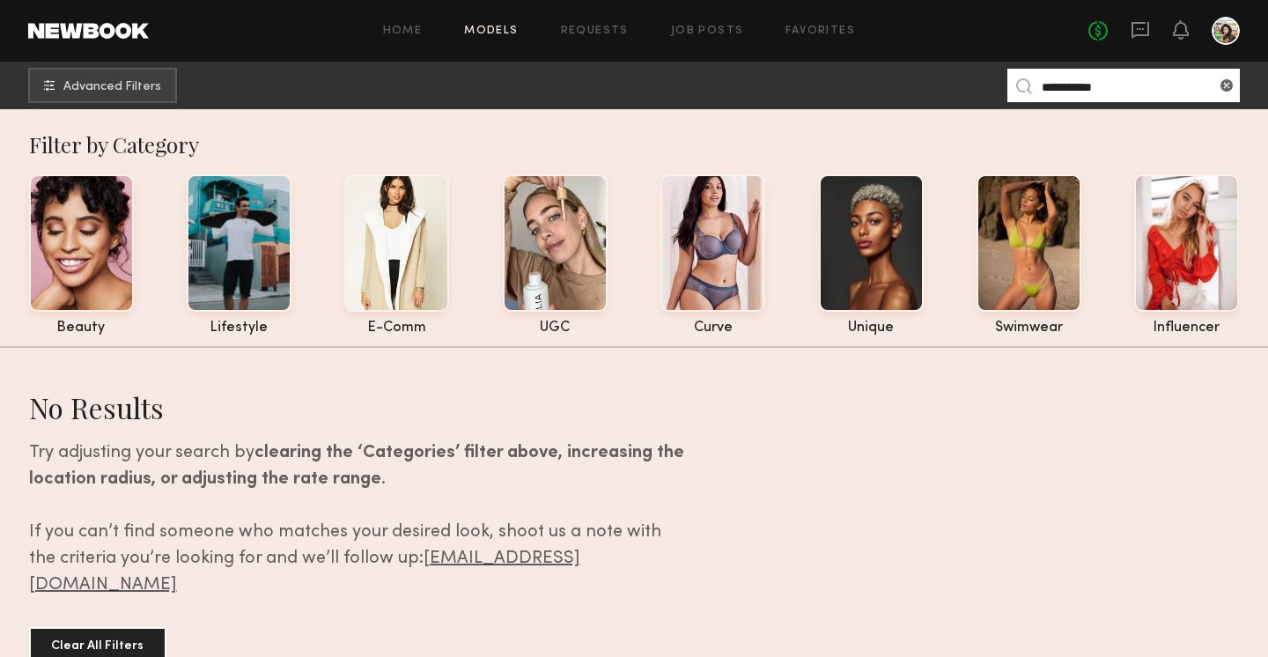
click at [1073, 83] on input "**********" at bounding box center [1123, 85] width 232 height 33
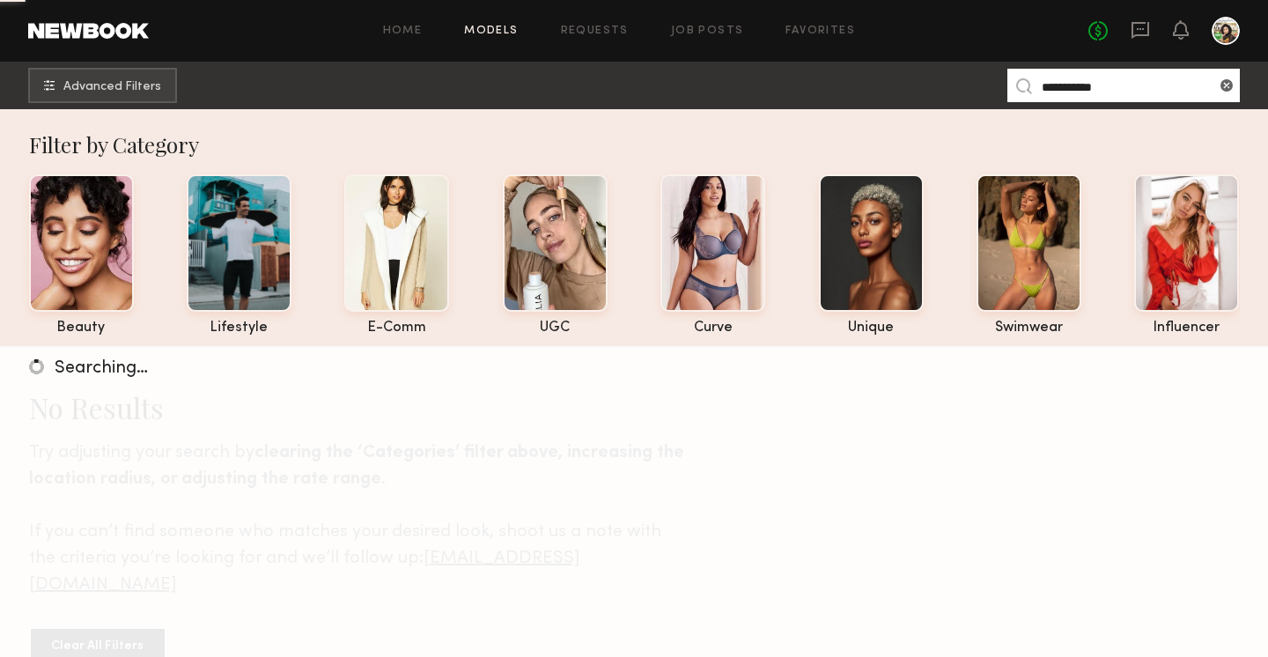
click at [1095, 77] on input "**********" at bounding box center [1123, 85] width 232 height 33
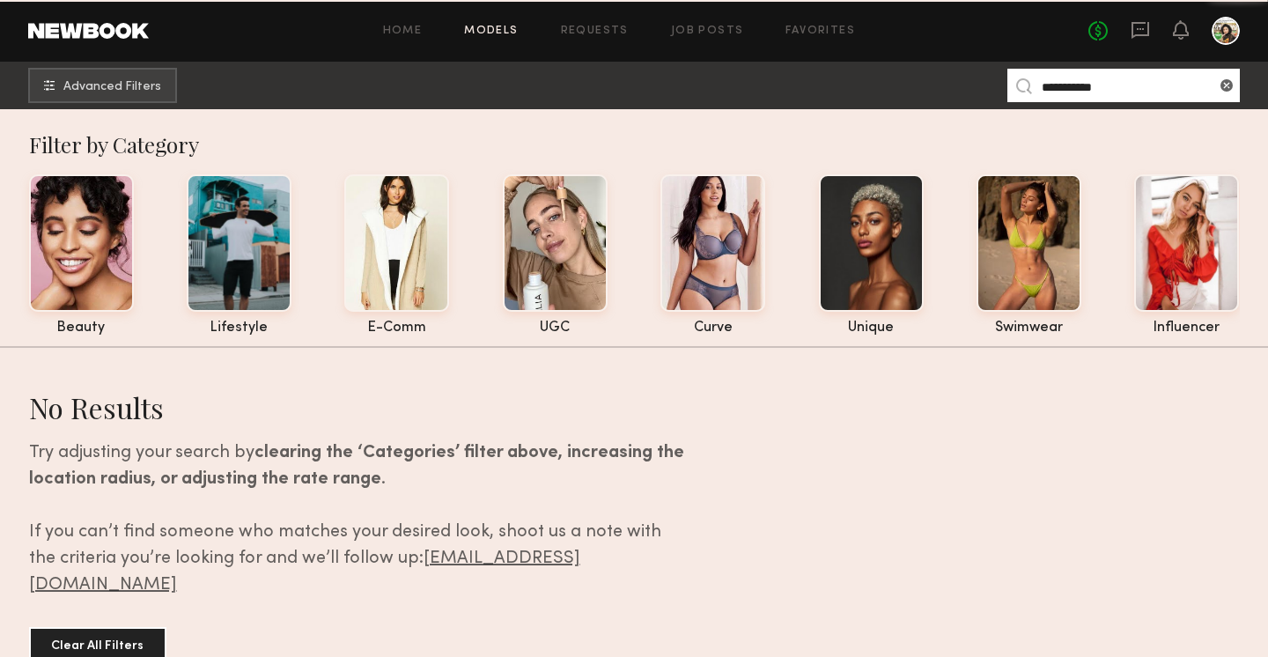
click at [1095, 77] on input "**********" at bounding box center [1123, 85] width 232 height 33
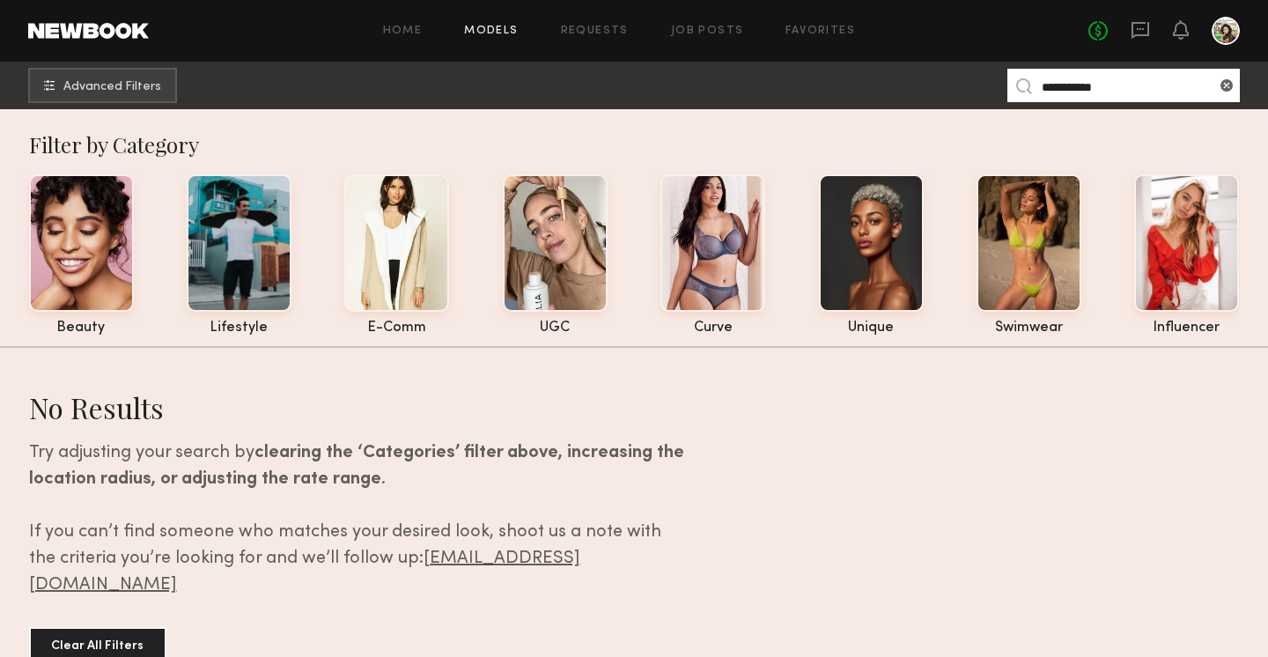
type input "**********"
